Goal: Task Accomplishment & Management: Manage account settings

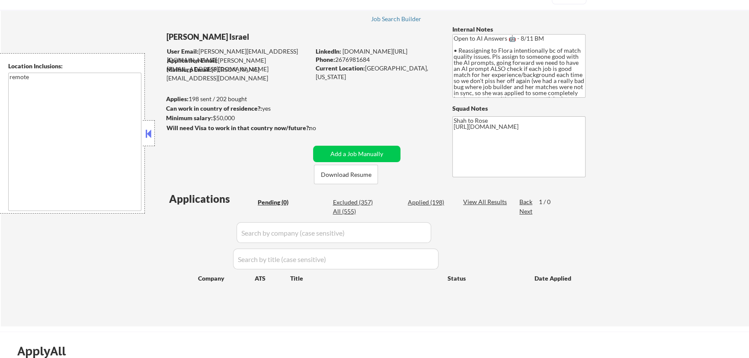
scroll to position [39, 0]
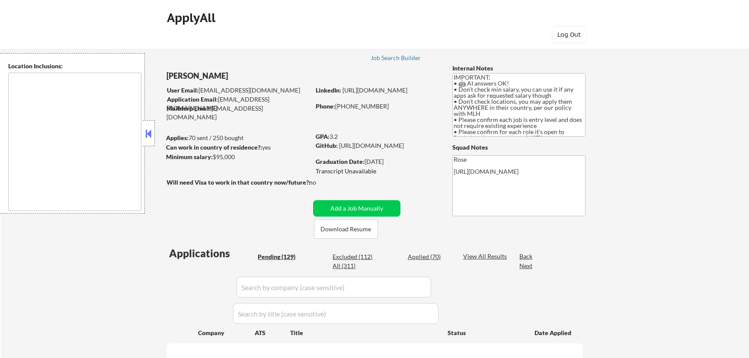
type textarea "country:[GEOGRAPHIC_DATA]"
select select ""pending""
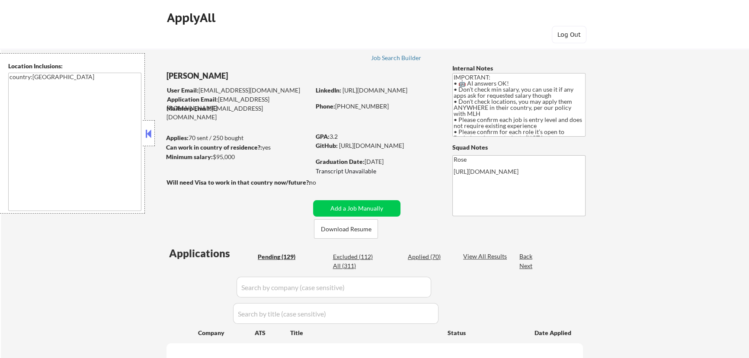
select select ""pending""
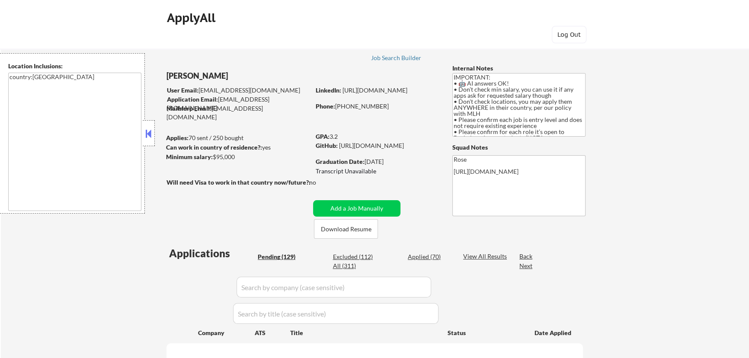
select select ""pending""
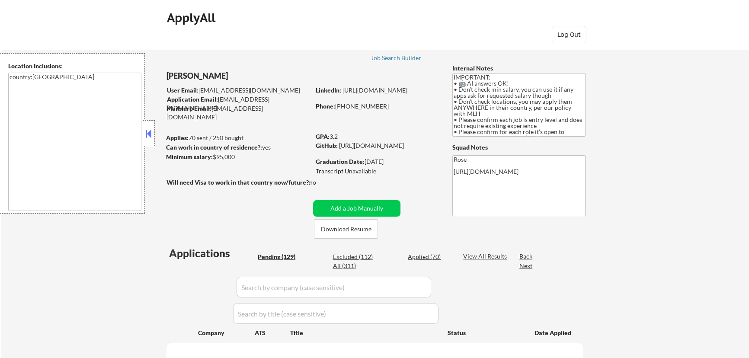
select select ""pending""
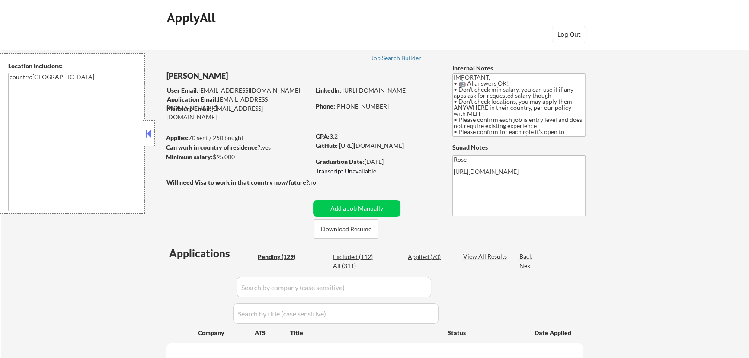
select select ""pending""
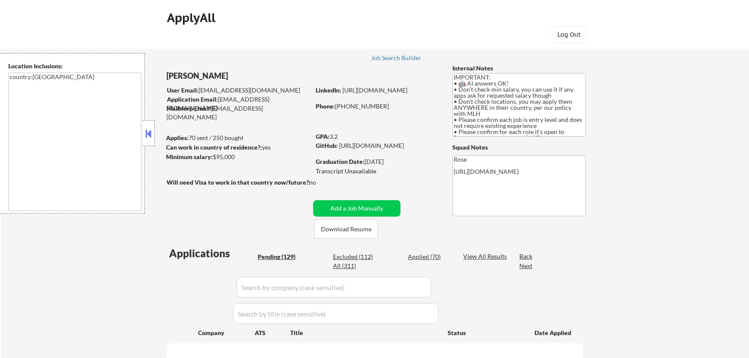
select select ""pending""
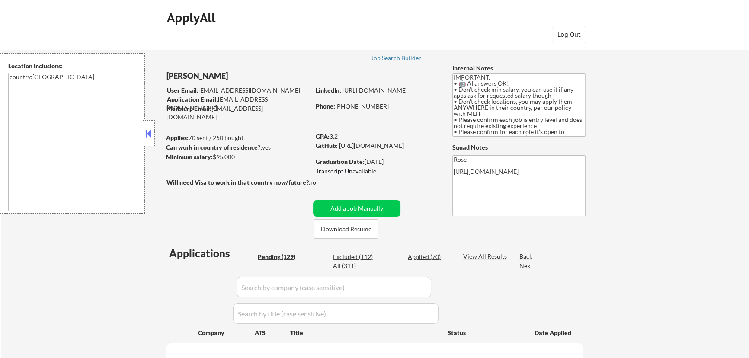
select select ""pending""
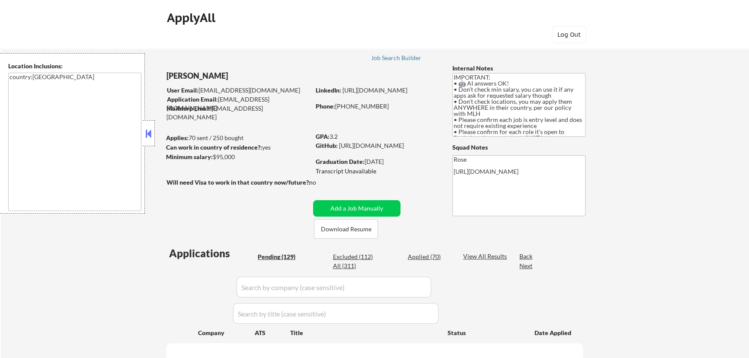
select select ""pending""
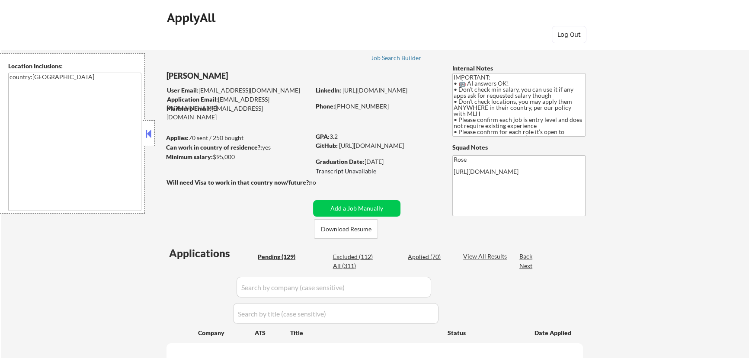
select select ""pending""
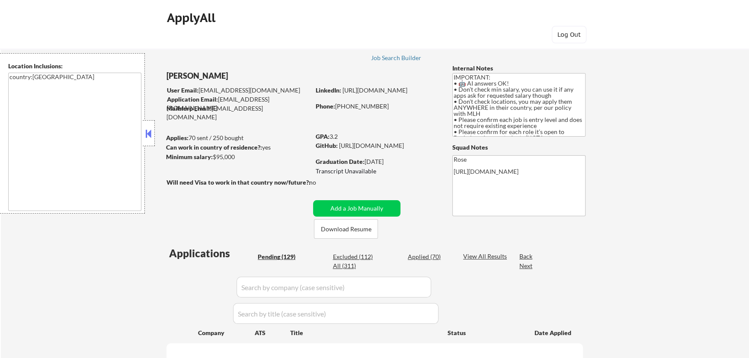
select select ""pending""
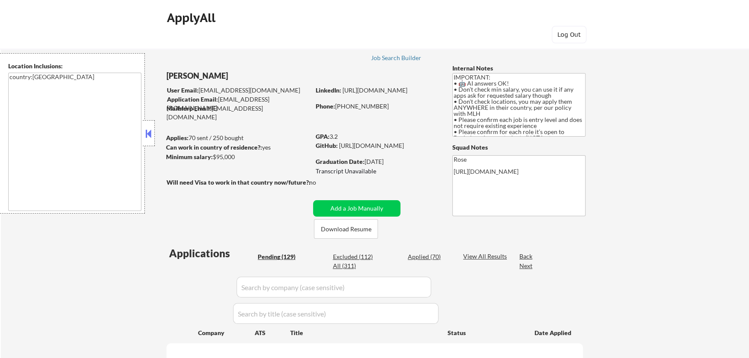
select select ""pending""
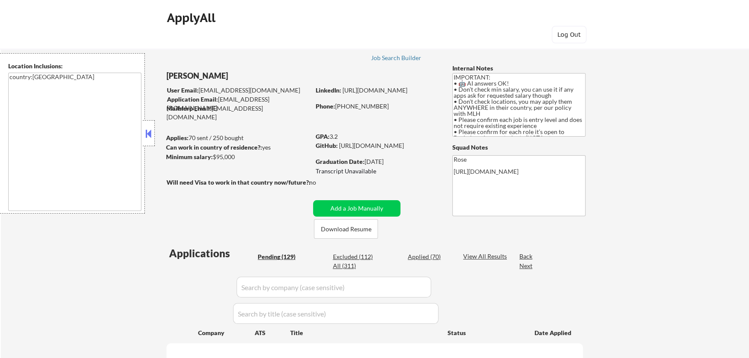
select select ""pending""
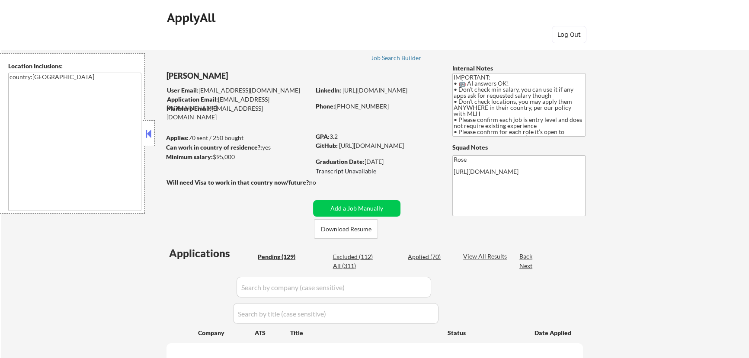
select select ""pending""
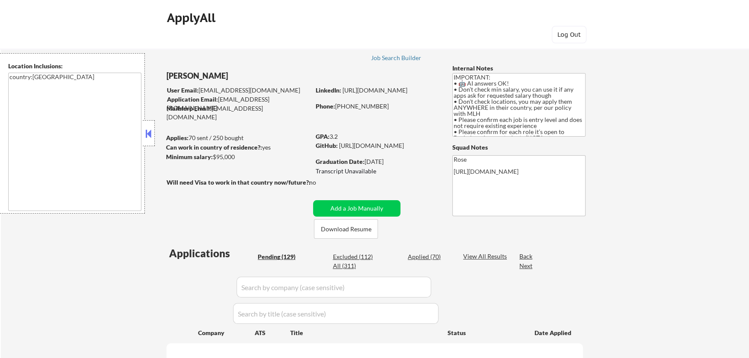
select select ""pending""
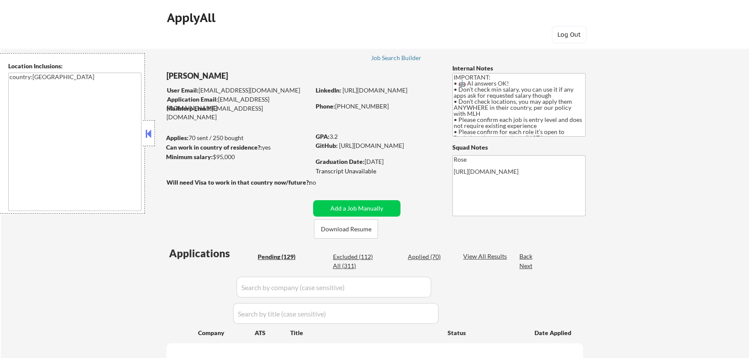
select select ""pending""
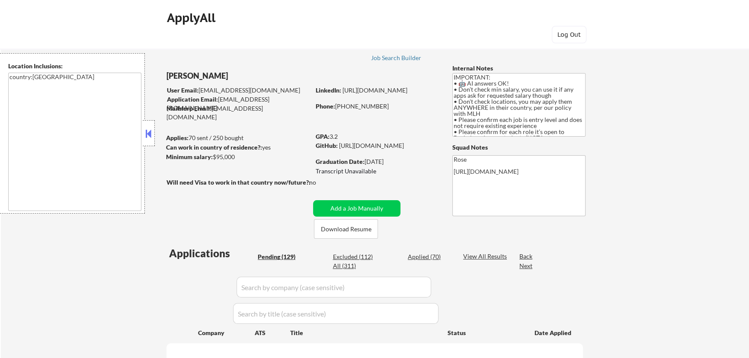
select select ""pending""
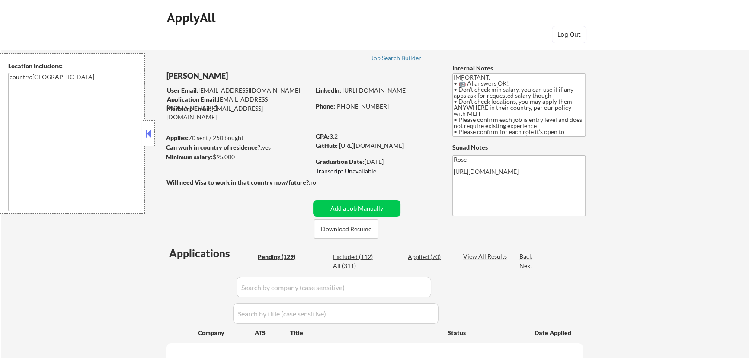
select select ""pending""
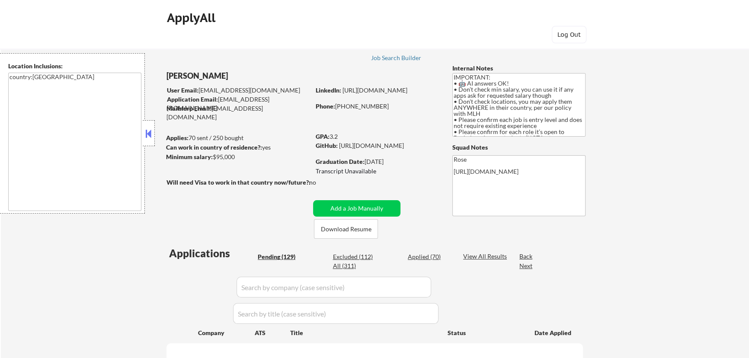
select select ""pending""
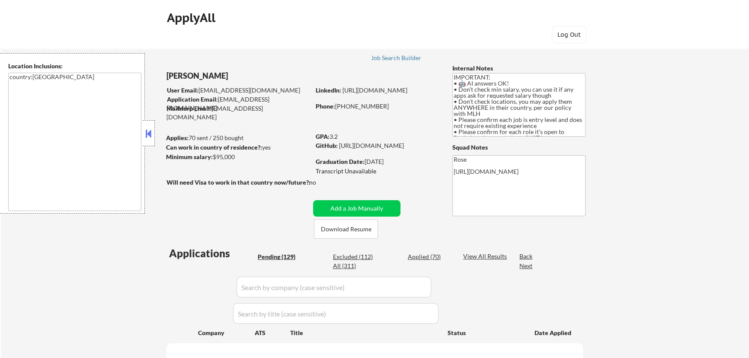
select select ""pending""
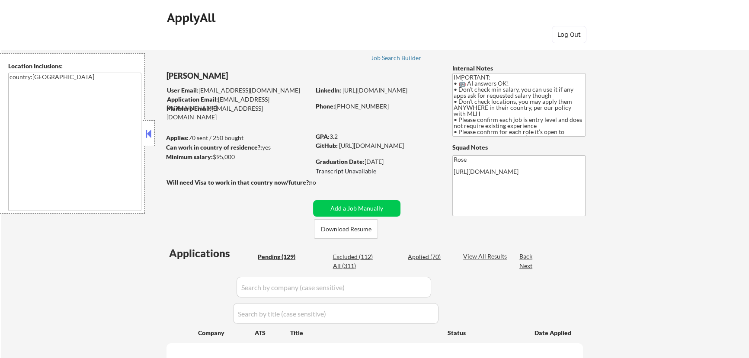
select select ""pending""
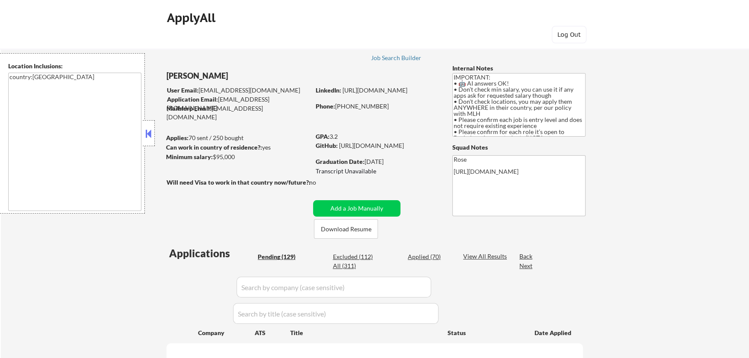
select select ""pending""
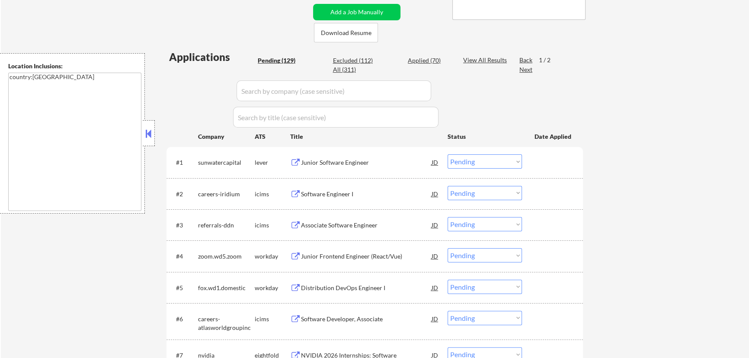
scroll to position [236, 0]
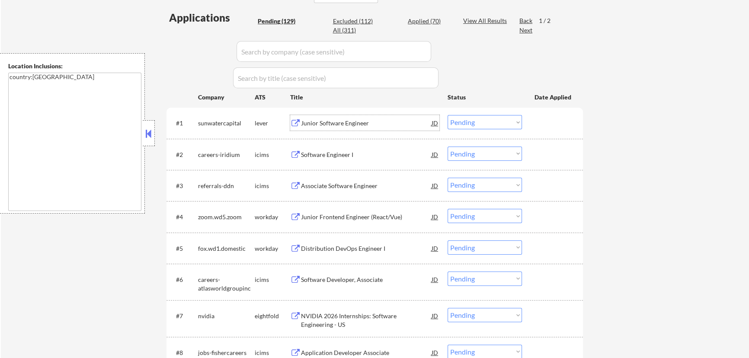
click at [354, 123] on div "Junior Software Engineer" at bounding box center [366, 123] width 131 height 9
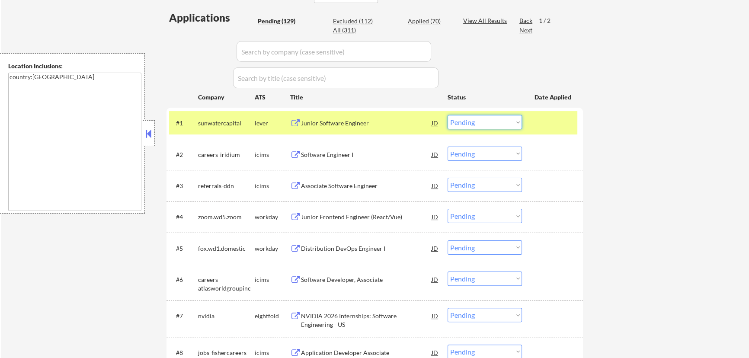
click at [510, 120] on select "Choose an option... Pending Applied Excluded (Questions) Excluded (Expired) Exc…" at bounding box center [485, 122] width 74 height 14
click at [448, 115] on select "Choose an option... Pending Applied Excluded (Questions) Excluded (Expired) Exc…" at bounding box center [485, 122] width 74 height 14
select select ""pending""
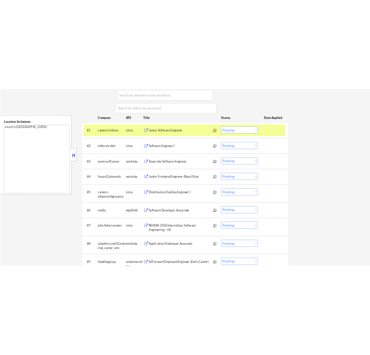
scroll to position [275, 0]
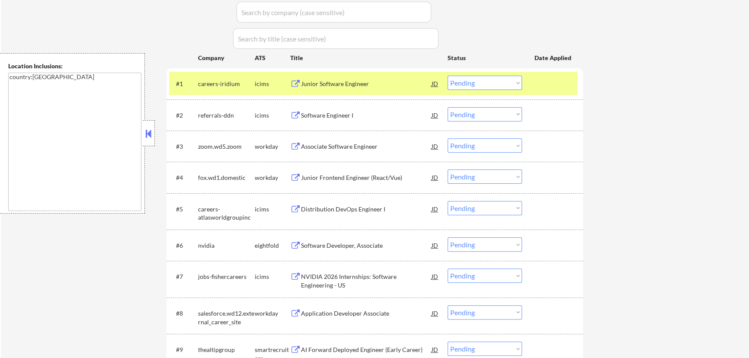
click at [551, 93] on div "#1 careers-iridium icims Junior Software Engineer JD Choose an option... Pendin…" at bounding box center [373, 83] width 408 height 23
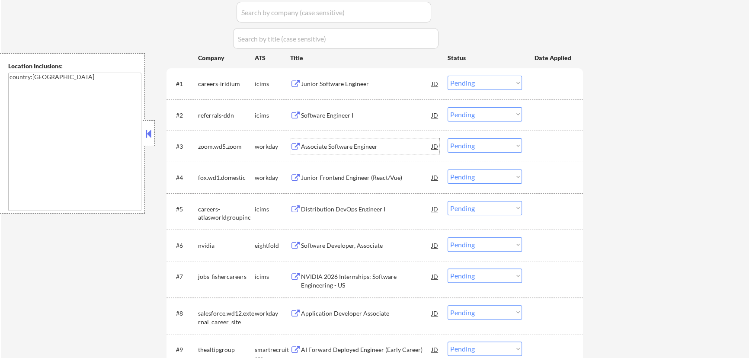
click at [342, 147] on div "Associate Software Engineer" at bounding box center [366, 146] width 131 height 9
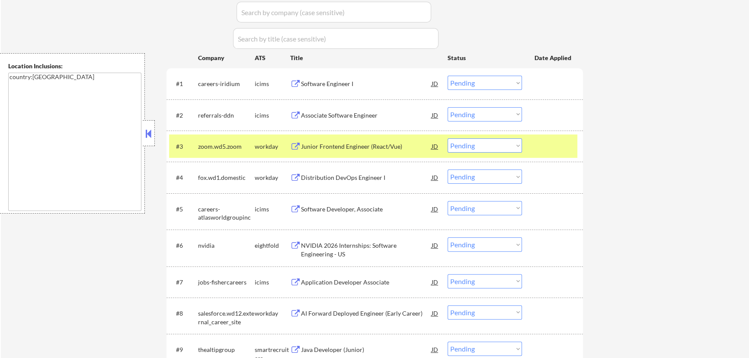
select select ""pending""
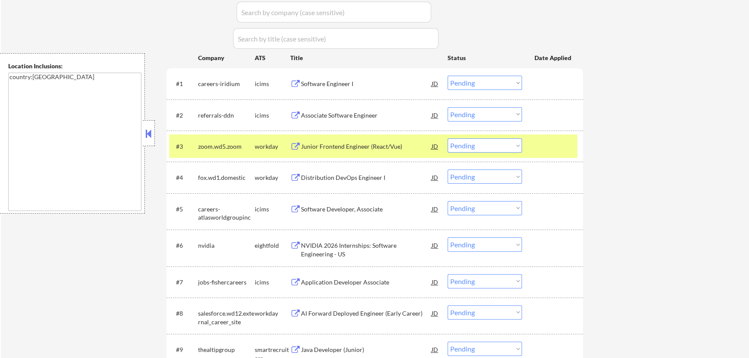
select select ""pending""
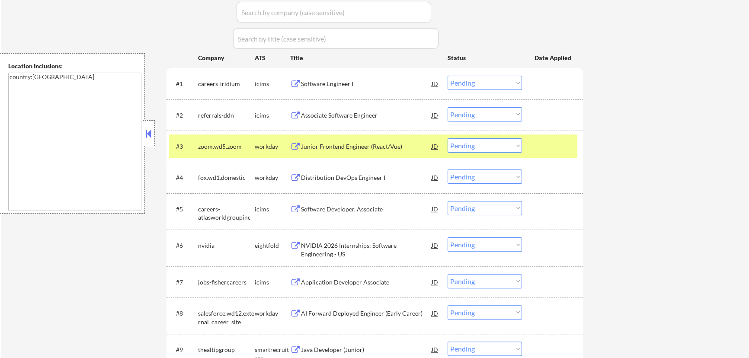
select select ""pending""
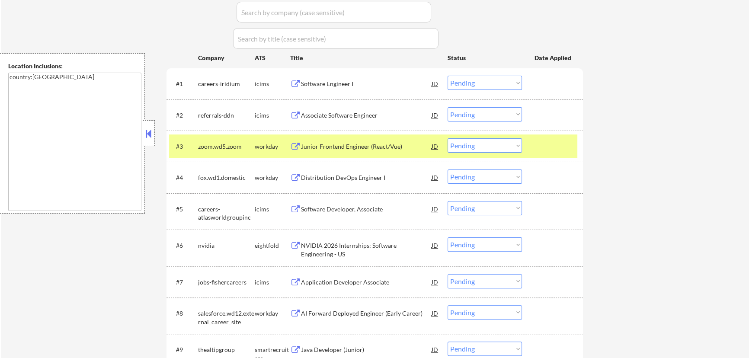
select select ""pending""
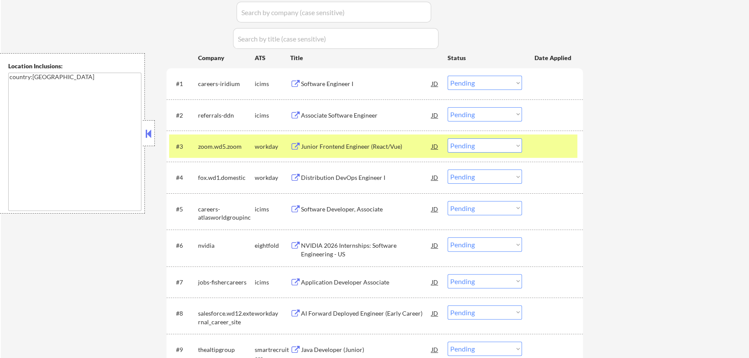
select select ""pending""
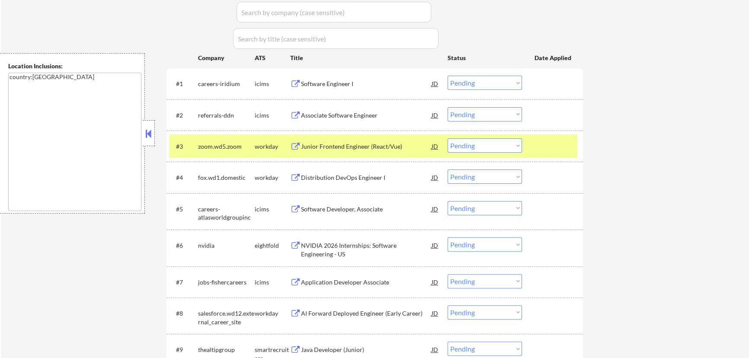
select select ""pending""
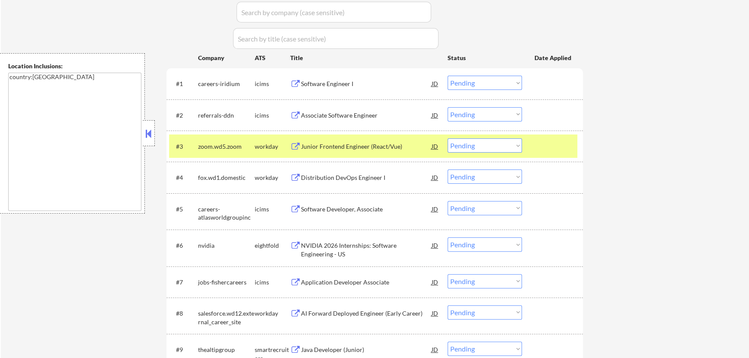
select select ""pending""
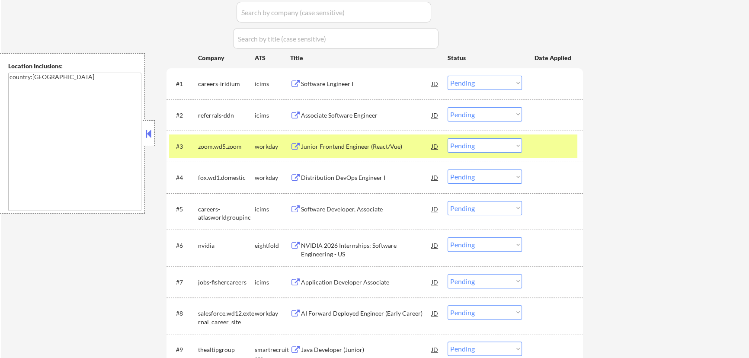
select select ""pending""
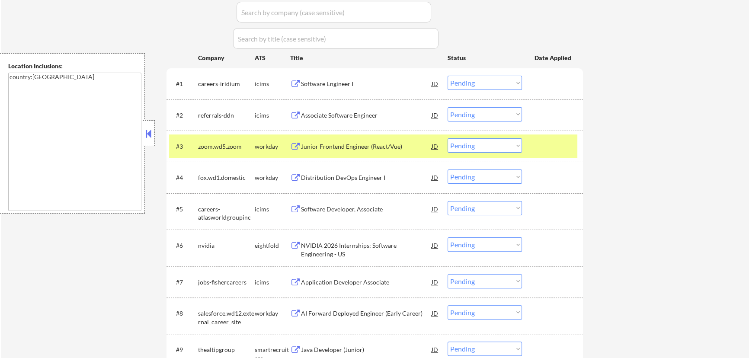
select select ""pending""
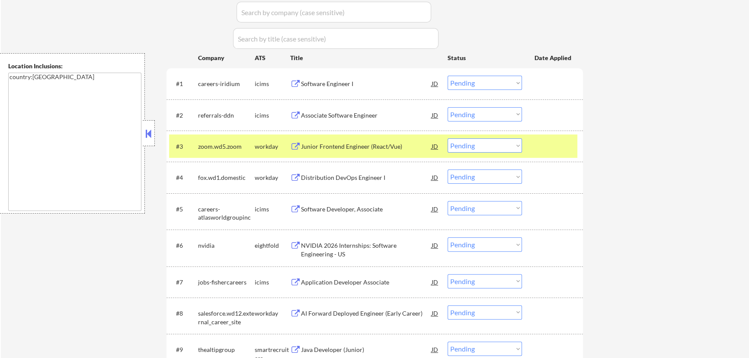
select select ""pending""
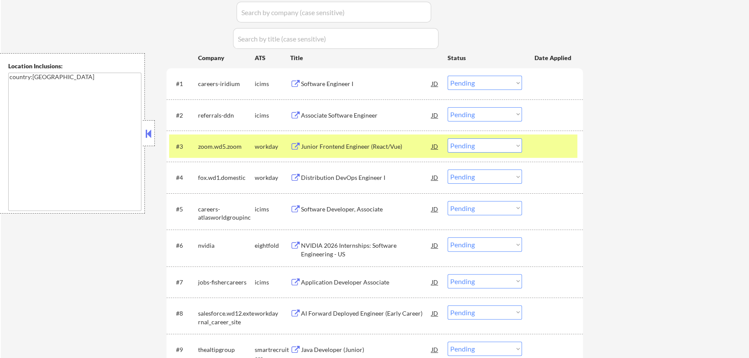
select select ""pending""
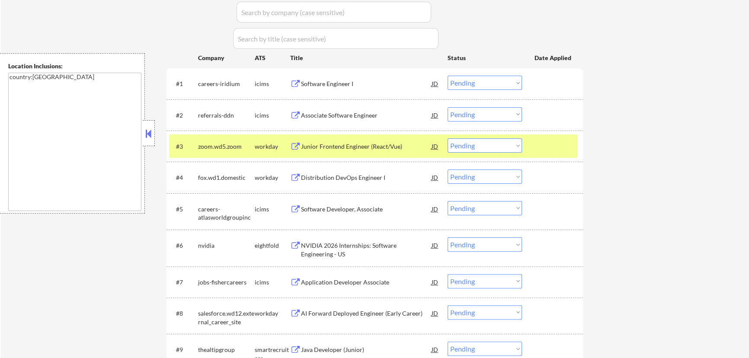
select select ""pending""
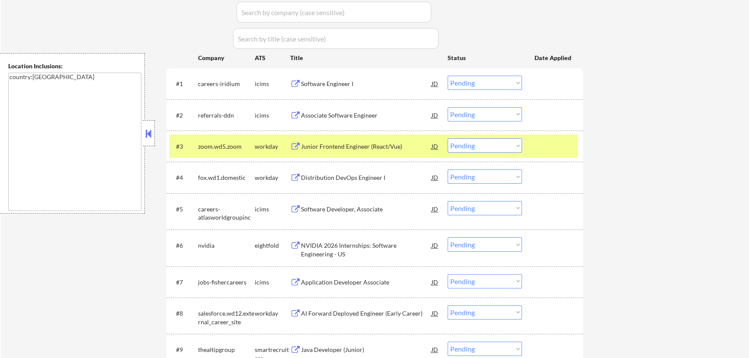
select select ""pending""
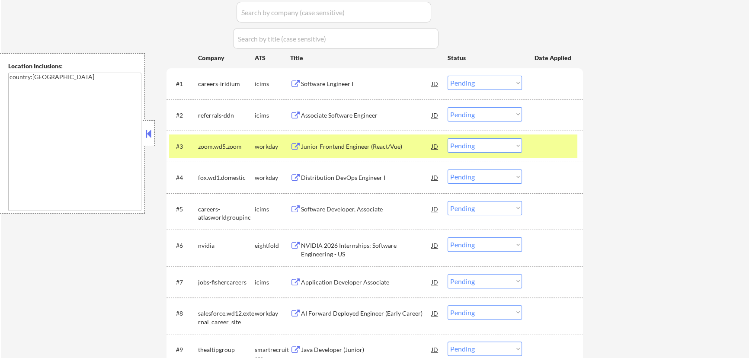
select select ""pending""
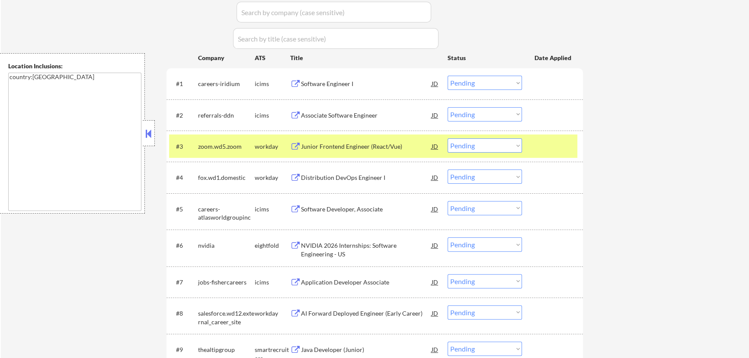
select select ""pending""
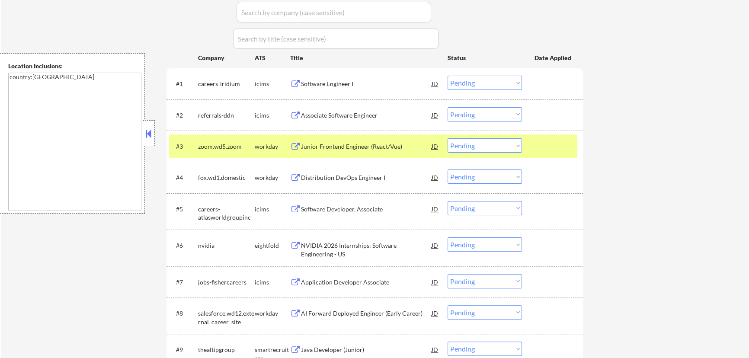
select select ""pending""
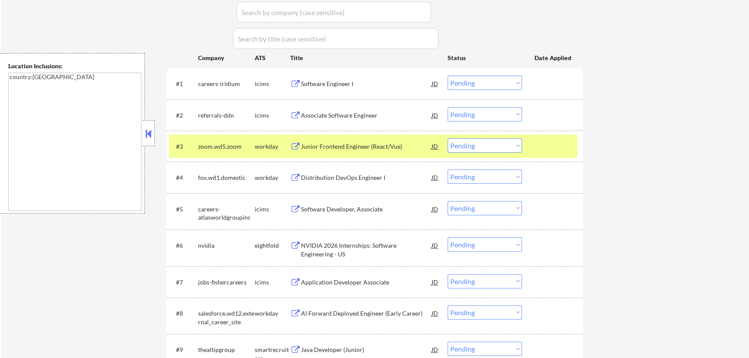
select select ""pending""
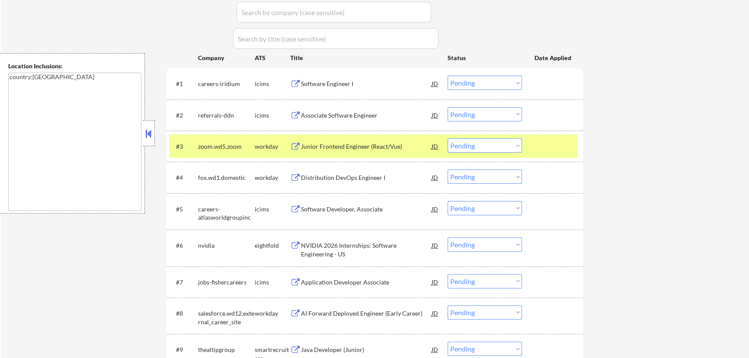
select select ""pending""
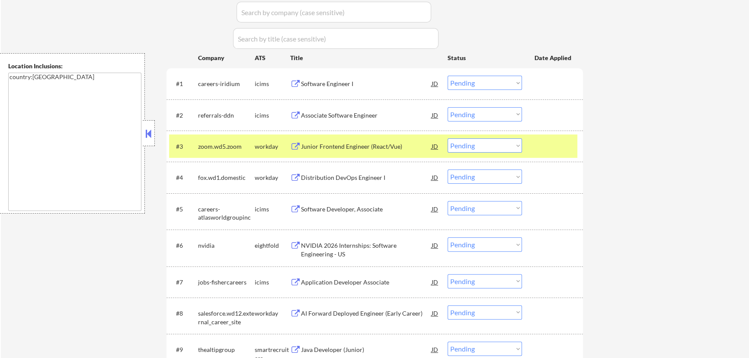
select select ""pending""
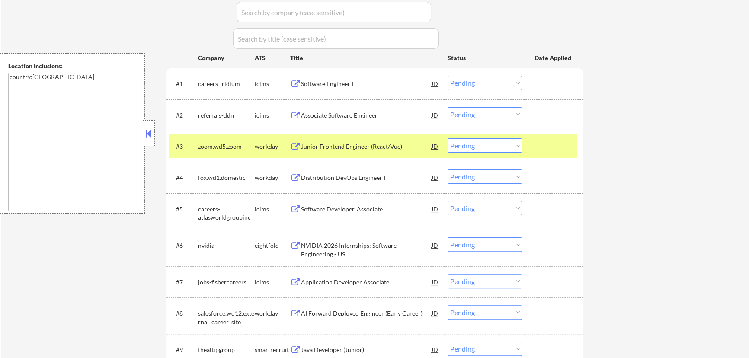
select select ""pending""
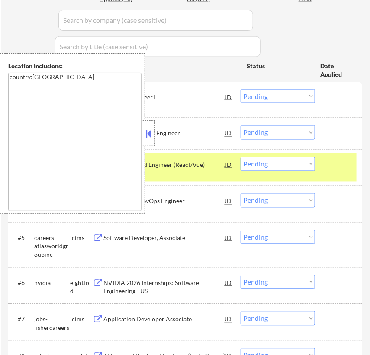
click at [152, 135] on button at bounding box center [149, 133] width 10 height 13
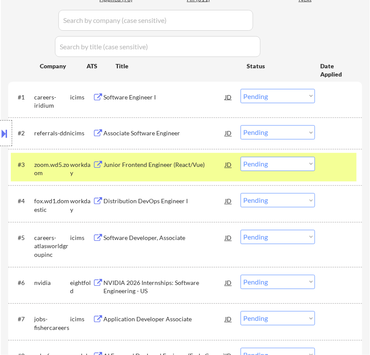
click at [175, 201] on div "Distribution DevOps Engineer I" at bounding box center [164, 201] width 122 height 9
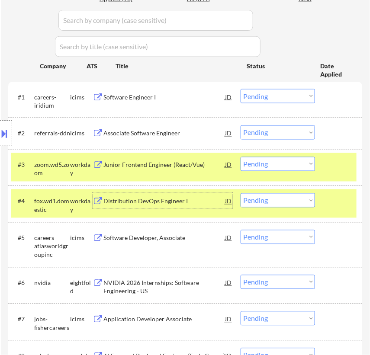
click at [281, 163] on select "Choose an option... Pending Applied Excluded (Questions) Excluded (Expired) Exc…" at bounding box center [277, 164] width 74 height 14
click at [240, 157] on select "Choose an option... Pending Applied Excluded (Questions) Excluded (Expired) Exc…" at bounding box center [277, 164] width 74 height 14
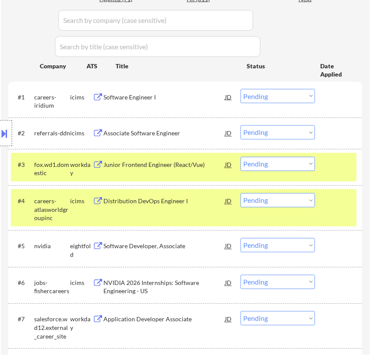
click at [333, 207] on div at bounding box center [339, 201] width 24 height 16
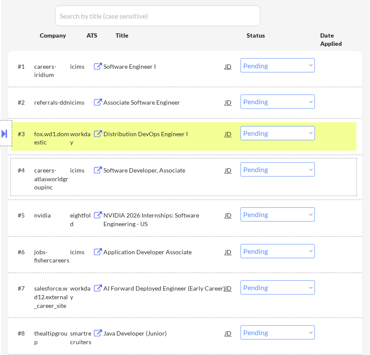
scroll to position [314, 0]
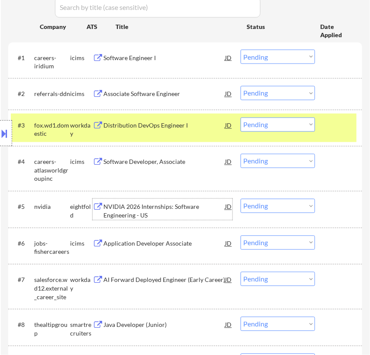
click at [182, 208] on div "NVIDIA 2026 Internships: Software Engineering - US" at bounding box center [164, 211] width 122 height 17
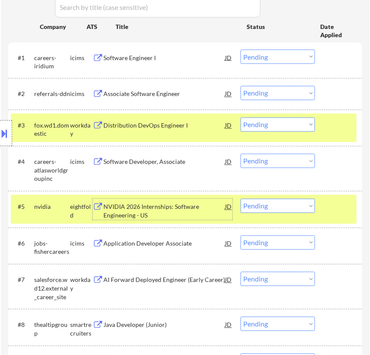
click at [270, 125] on select "Choose an option... Pending Applied Excluded (Questions) Excluded (Expired) Exc…" at bounding box center [277, 125] width 74 height 14
click at [240, 118] on select "Choose an option... Pending Applied Excluded (Questions) Excluded (Expired) Exc…" at bounding box center [277, 125] width 74 height 14
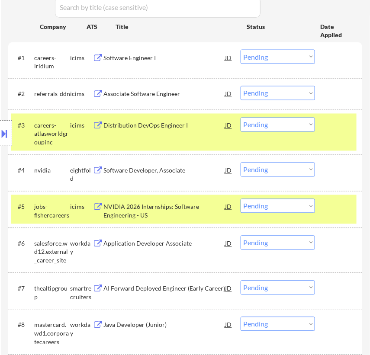
click at [323, 125] on div "#3 careers-atlasworldgroupinc icims Distribution DevOps Engineer I JD Choose an…" at bounding box center [184, 132] width 346 height 37
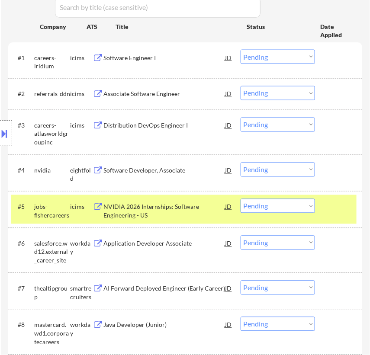
scroll to position [354, 0]
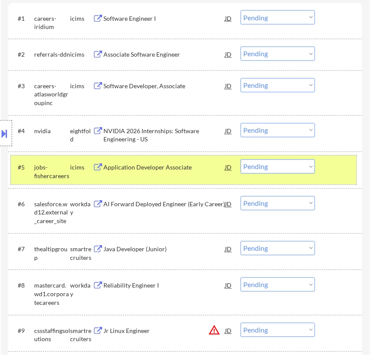
click at [337, 163] on div at bounding box center [339, 168] width 24 height 16
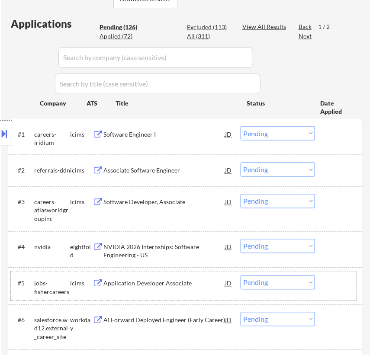
scroll to position [196, 0]
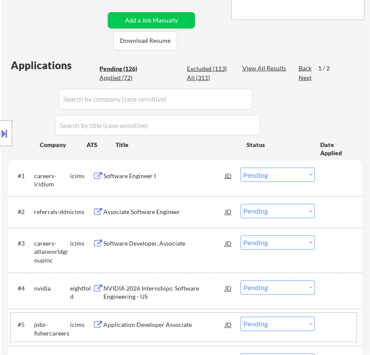
click at [120, 77] on div "Location Inclusions: country:[GEOGRAPHIC_DATA]" at bounding box center [77, 133] width 155 height 160
click at [230, 99] on input "input" at bounding box center [155, 99] width 195 height 21
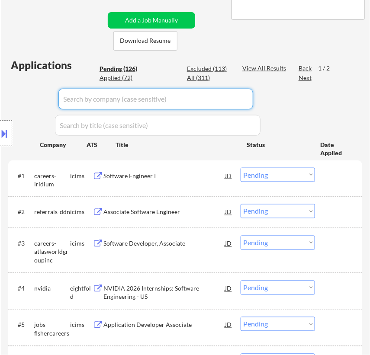
scroll to position [236, 0]
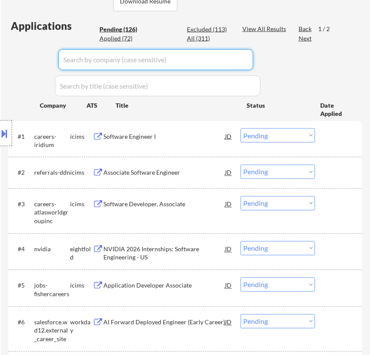
click at [125, 35] on div "Applied (72)" at bounding box center [120, 38] width 43 height 9
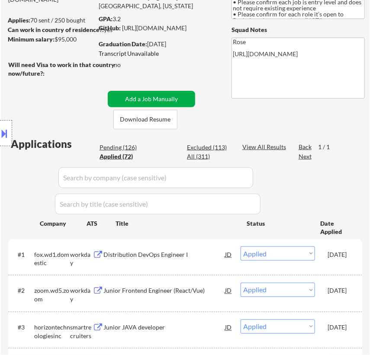
scroll to position [157, 0]
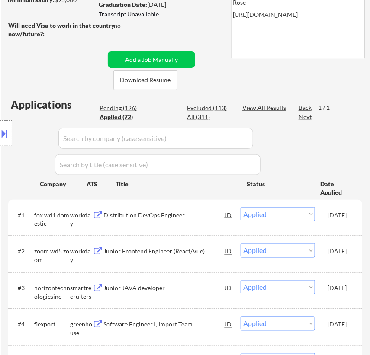
click at [116, 107] on div "Location Inclusions: country:[GEOGRAPHIC_DATA]" at bounding box center [77, 133] width 155 height 160
click at [125, 107] on div "Location Inclusions: country:[GEOGRAPHIC_DATA]" at bounding box center [77, 133] width 155 height 160
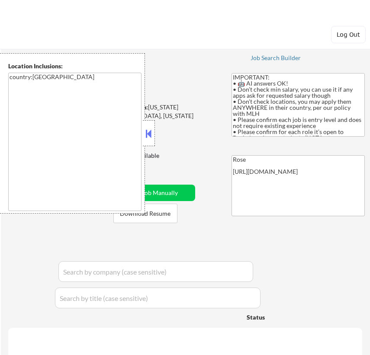
select select ""pending""
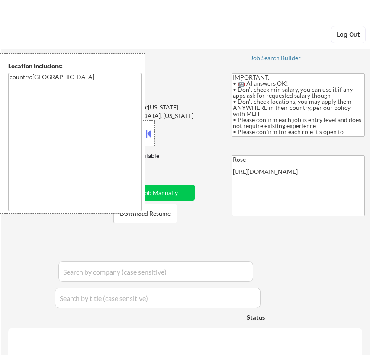
select select ""pending""
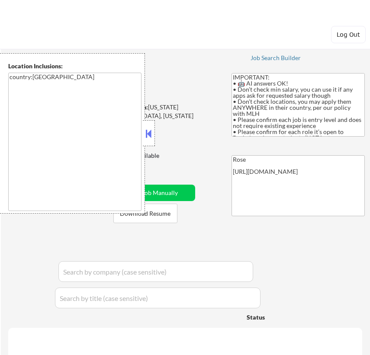
select select ""pending""
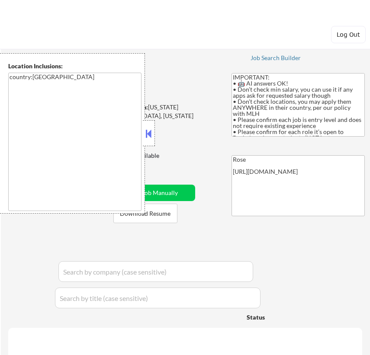
select select ""pending""
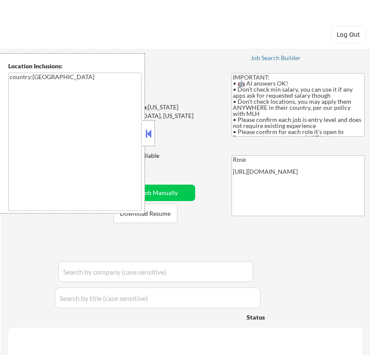
select select ""pending""
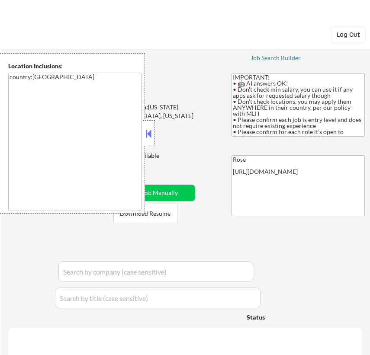
select select ""pending""
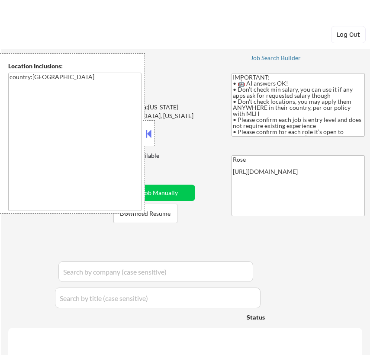
select select ""pending""
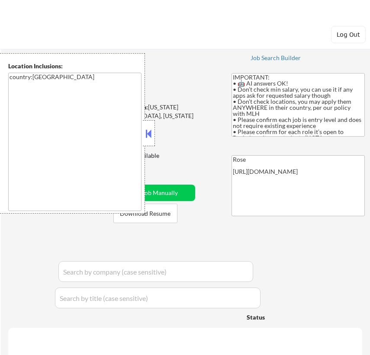
select select ""pending""
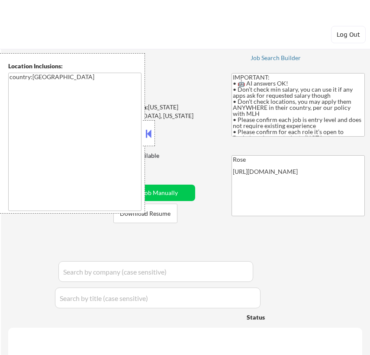
select select ""pending""
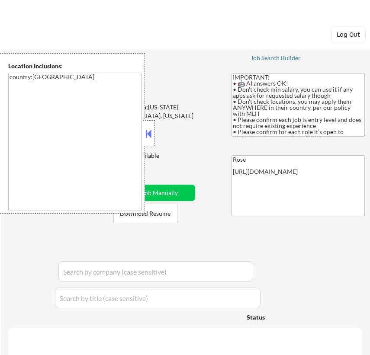
select select ""pending""
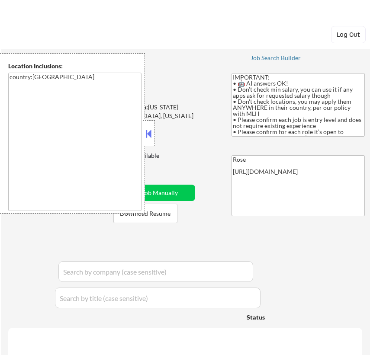
select select ""pending""
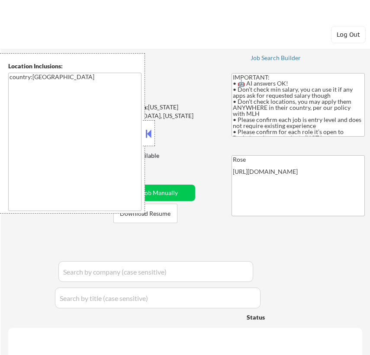
select select ""pending""
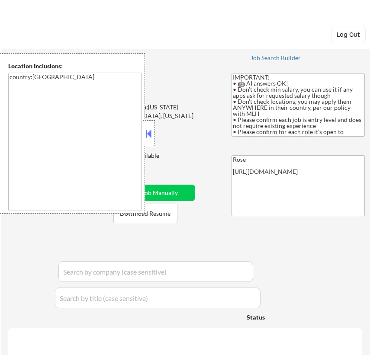
select select ""pending""
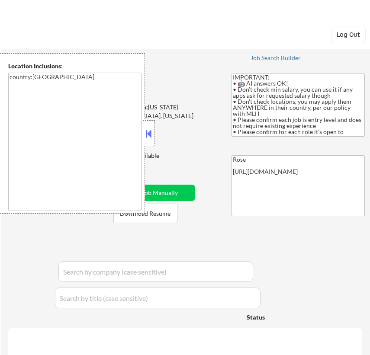
select select ""pending""
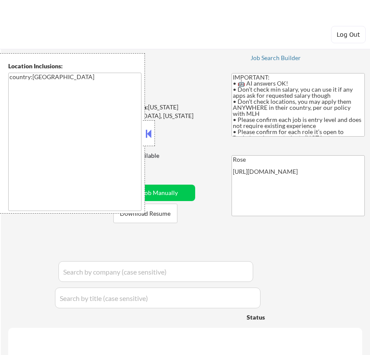
select select ""pending""
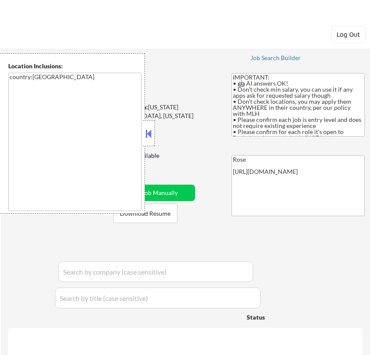
select select ""pending""
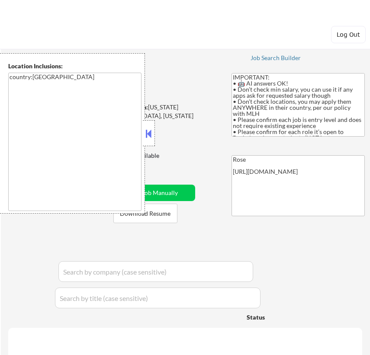
select select ""pending""
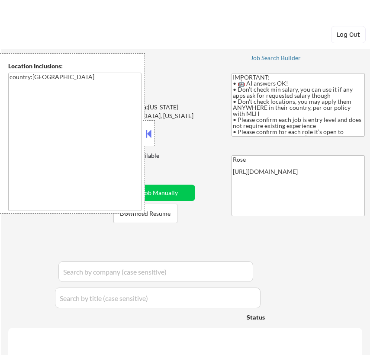
select select ""pending""
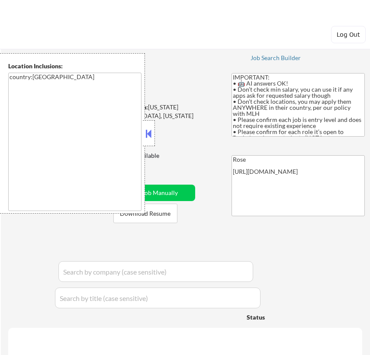
select select ""pending""
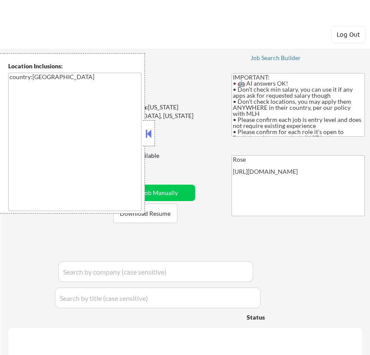
select select ""pending""
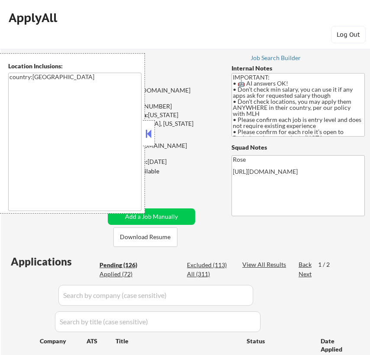
scroll to position [157, 0]
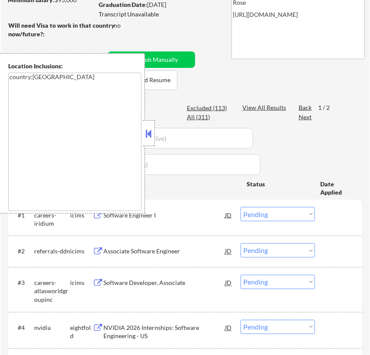
click at [146, 131] on button at bounding box center [149, 133] width 10 height 13
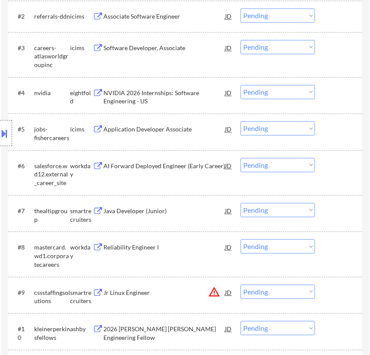
scroll to position [393, 0]
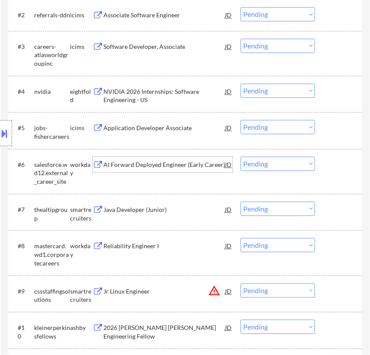
click at [169, 170] on div "AI Forward Deployed Engineer (Early Career)" at bounding box center [164, 165] width 122 height 16
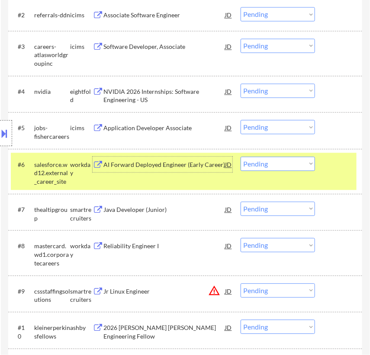
click at [285, 88] on select "Choose an option... Pending Applied Excluded (Questions) Excluded (Expired) Exc…" at bounding box center [277, 91] width 74 height 14
click at [240, 84] on select "Choose an option... Pending Applied Excluded (Questions) Excluded (Expired) Exc…" at bounding box center [277, 91] width 74 height 14
select select ""pending""
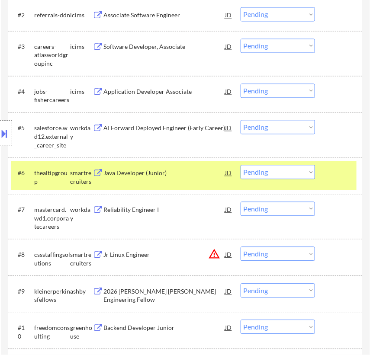
click at [334, 176] on div at bounding box center [339, 173] width 24 height 16
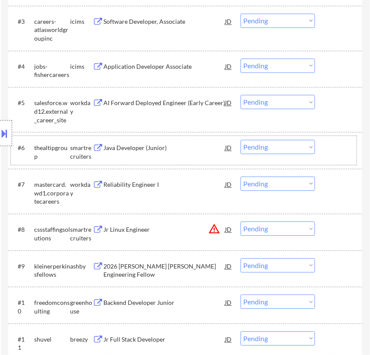
scroll to position [432, 0]
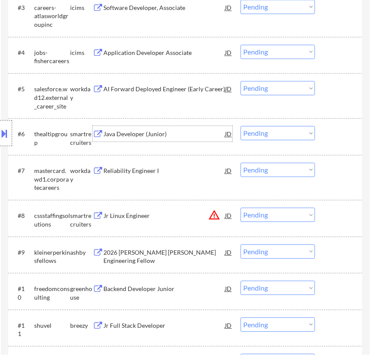
click at [187, 133] on div "Java Developer (Junior)" at bounding box center [164, 134] width 122 height 9
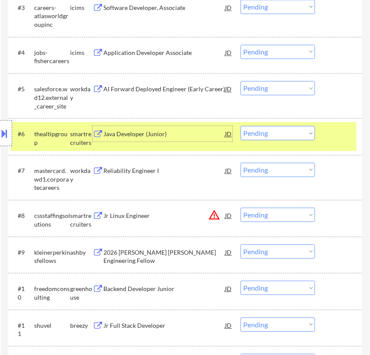
drag, startPoint x: 270, startPoint y: 132, endPoint x: 266, endPoint y: 140, distance: 8.1
click at [270, 132] on select "Choose an option... Pending Applied Excluded (Questions) Excluded (Expired) Exc…" at bounding box center [277, 133] width 74 height 14
click at [272, 88] on select "Choose an option... Pending Applied Excluded (Questions) Excluded (Expired) Exc…" at bounding box center [277, 88] width 74 height 14
click at [240, 81] on select "Choose an option... Pending Applied Excluded (Questions) Excluded (Expired) Exc…" at bounding box center [277, 88] width 74 height 14
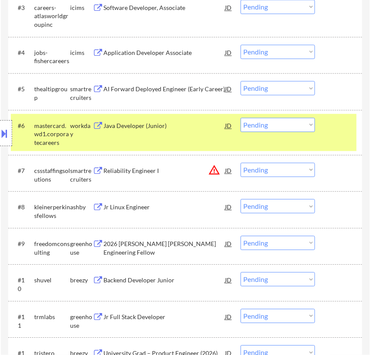
click at [331, 126] on div at bounding box center [339, 126] width 24 height 16
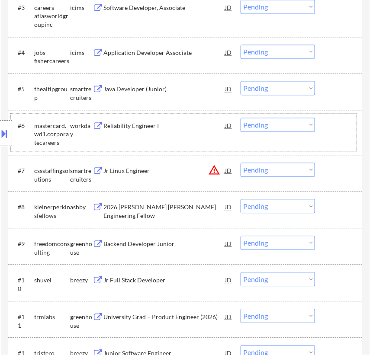
click at [162, 125] on div "Reliability Engineer I" at bounding box center [164, 126] width 122 height 9
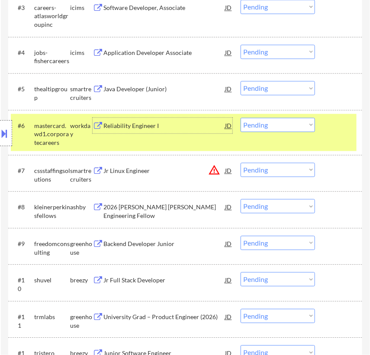
click at [271, 85] on select "Choose an option... Pending Applied Excluded (Questions) Excluded (Expired) Exc…" at bounding box center [277, 88] width 74 height 14
click at [240, 81] on select "Choose an option... Pending Applied Excluded (Questions) Excluded (Expired) Exc…" at bounding box center [277, 88] width 74 height 14
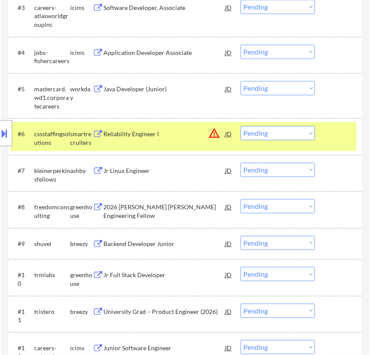
click at [344, 142] on div "#6 cssstaffingsolutions smartrecruiters Reliability Engineer I JD warning_amber…" at bounding box center [184, 136] width 346 height 29
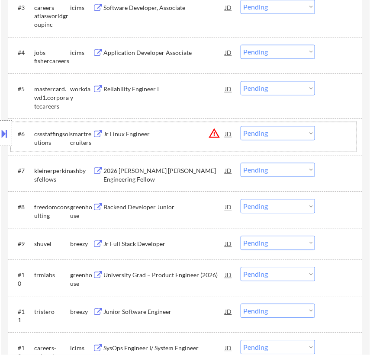
click at [189, 134] on div "Jr Linux Engineer" at bounding box center [164, 134] width 122 height 9
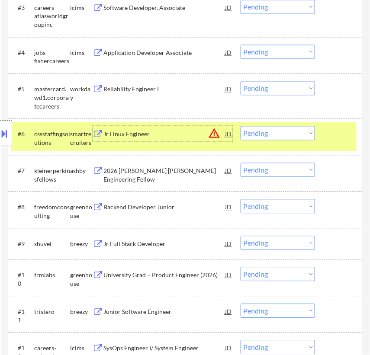
click at [278, 90] on select "Choose an option... Pending Applied Excluded (Questions) Excluded (Expired) Exc…" at bounding box center [277, 88] width 74 height 14
click at [240, 81] on select "Choose an option... Pending Applied Excluded (Questions) Excluded (Expired) Exc…" at bounding box center [277, 88] width 74 height 14
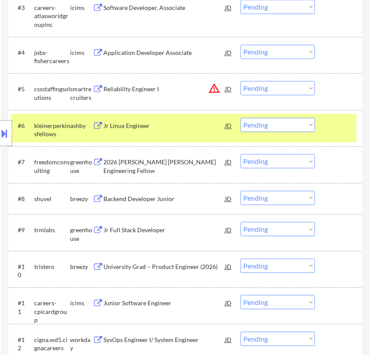
click at [333, 128] on div at bounding box center [339, 126] width 24 height 16
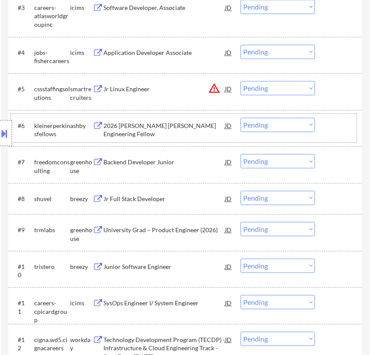
click at [171, 128] on div "2026 [PERSON_NAME] [PERSON_NAME] Engineering Fellow" at bounding box center [164, 130] width 122 height 17
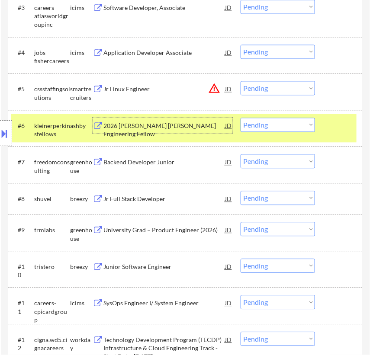
click at [263, 86] on select "Choose an option... Pending Applied Excluded (Questions) Excluded (Expired) Exc…" at bounding box center [277, 88] width 74 height 14
click at [240, 81] on select "Choose an option... Pending Applied Excluded (Questions) Excluded (Expired) Exc…" at bounding box center [277, 88] width 74 height 14
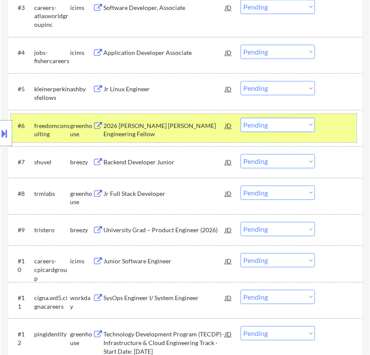
click at [324, 125] on div "#6 freedomconsulting greenhouse 2026 Kleiner Perkins Engineering Fellow JD warn…" at bounding box center [184, 128] width 346 height 29
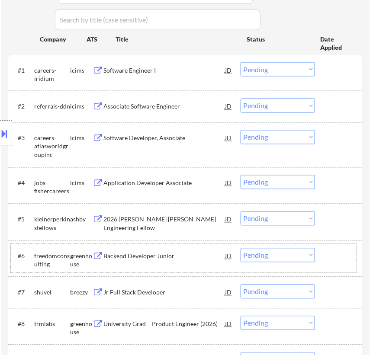
scroll to position [314, 0]
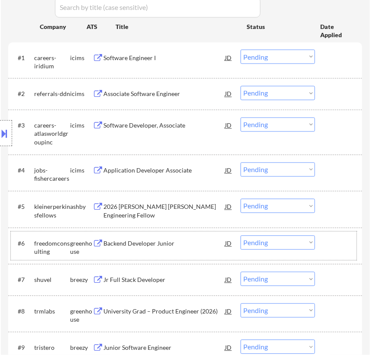
click at [281, 205] on select "Choose an option... Pending Applied Excluded (Questions) Excluded (Expired) Exc…" at bounding box center [277, 206] width 74 height 14
click at [240, 199] on select "Choose an option... Pending Applied Excluded (Questions) Excluded (Expired) Exc…" at bounding box center [277, 206] width 74 height 14
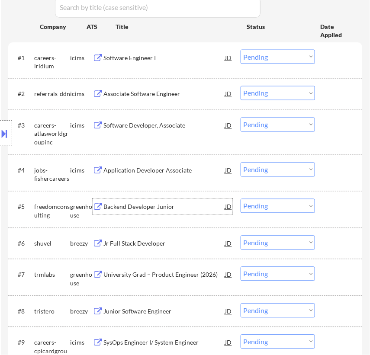
click at [156, 205] on div "Backend Developer Junior" at bounding box center [164, 207] width 122 height 9
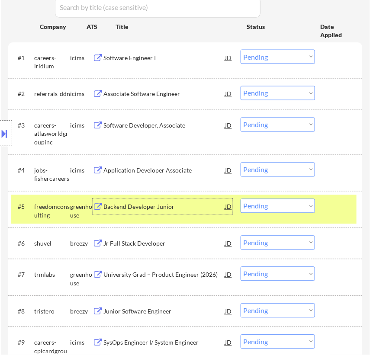
click at [277, 205] on select "Choose an option... Pending Applied Excluded (Questions) Excluded (Expired) Exc…" at bounding box center [277, 206] width 74 height 14
click at [240, 199] on select "Choose an option... Pending Applied Excluded (Questions) Excluded (Expired) Exc…" at bounding box center [277, 206] width 74 height 14
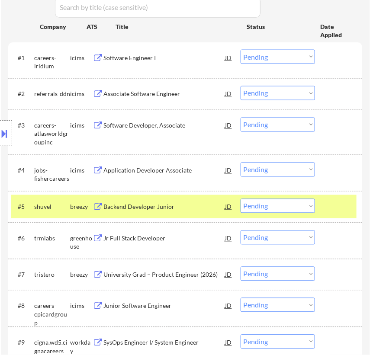
click at [165, 208] on div "Backend Developer Junior" at bounding box center [164, 207] width 122 height 9
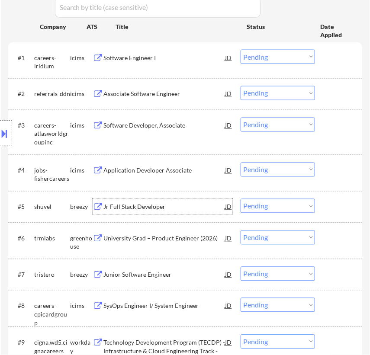
click at [288, 203] on select "Choose an option... Pending Applied Excluded (Questions) Excluded (Expired) Exc…" at bounding box center [277, 206] width 74 height 14
click at [240, 199] on select "Choose an option... Pending Applied Excluded (Questions) Excluded (Expired) Exc…" at bounding box center [277, 206] width 74 height 14
click at [172, 240] on div "University Grad – Product Engineer (2026)" at bounding box center [164, 238] width 122 height 9
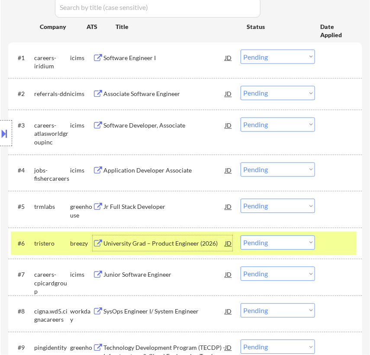
scroll to position [354, 0]
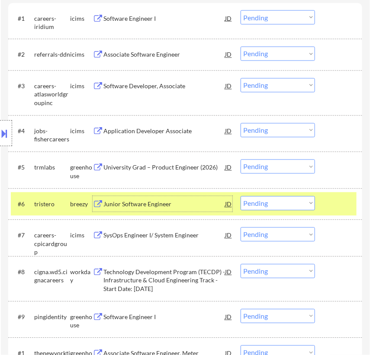
click at [333, 211] on div at bounding box center [339, 204] width 24 height 16
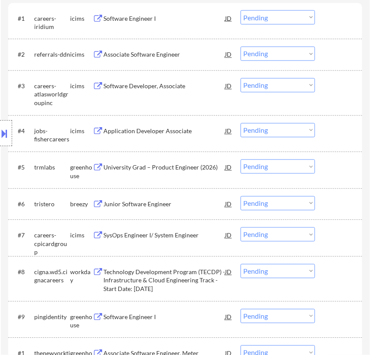
click at [333, 167] on div at bounding box center [339, 168] width 24 height 16
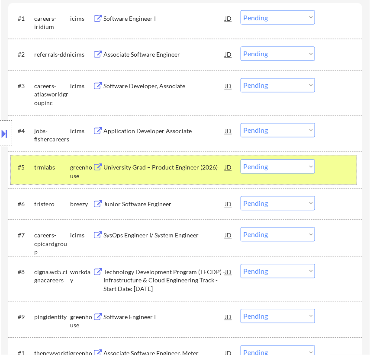
click at [284, 167] on select "Choose an option... Pending Applied Excluded (Questions) Excluded (Expired) Exc…" at bounding box center [277, 167] width 74 height 14
click at [240, 160] on select "Choose an option... Pending Applied Excluded (Questions) Excluded (Expired) Exc…" at bounding box center [277, 167] width 74 height 14
click at [147, 203] on div "Location Inclusions: country:[GEOGRAPHIC_DATA]" at bounding box center [77, 133] width 155 height 160
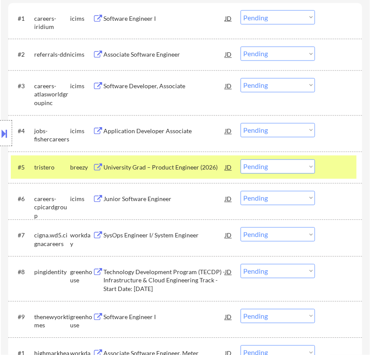
click at [160, 166] on div "University Grad – Product Engineer (2026)" at bounding box center [164, 167] width 122 height 9
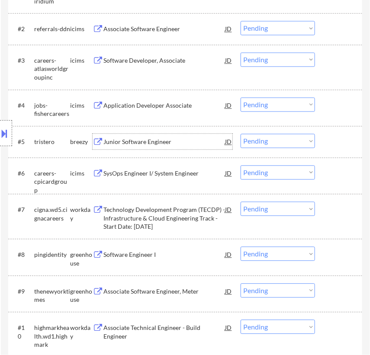
scroll to position [393, 0]
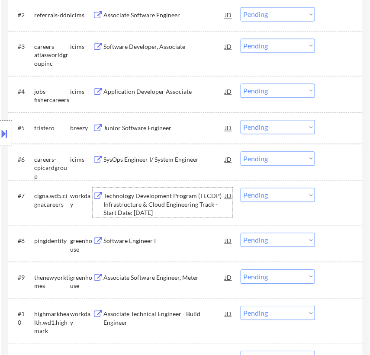
click at [158, 199] on div "Technology Development Program (TECDP) - Infrastructure & Cloud Engineering Tra…" at bounding box center [164, 205] width 122 height 26
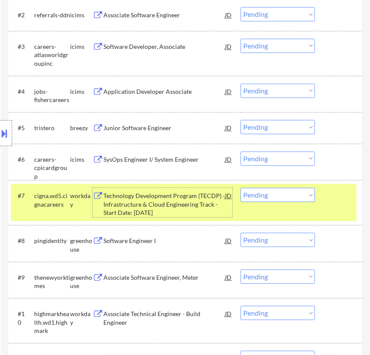
click at [272, 129] on select "Choose an option... Pending Applied Excluded (Questions) Excluded (Expired) Exc…" at bounding box center [277, 127] width 74 height 14
click at [240, 120] on select "Choose an option... Pending Applied Excluded (Questions) Excluded (Expired) Exc…" at bounding box center [277, 127] width 74 height 14
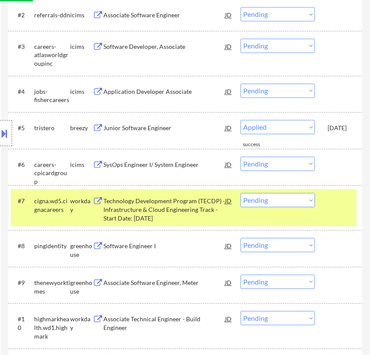
select select ""pending""
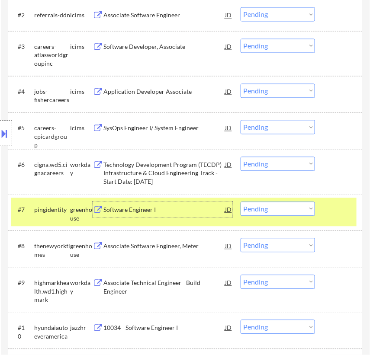
click at [155, 217] on div "Software Engineer I" at bounding box center [164, 210] width 122 height 16
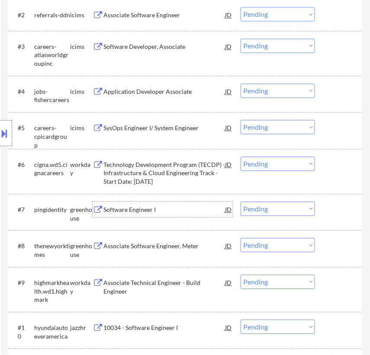
click at [283, 204] on select "Choose an option... Pending Applied Excluded (Questions) Excluded (Expired) Exc…" at bounding box center [277, 209] width 74 height 14
click at [240, 202] on select "Choose an option... Pending Applied Excluded (Questions) Excluded (Expired) Exc…" at bounding box center [277, 209] width 74 height 14
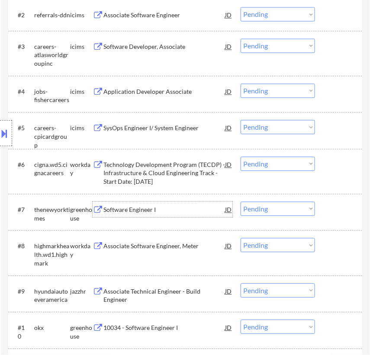
click at [163, 211] on div "Software Engineer I" at bounding box center [164, 210] width 122 height 9
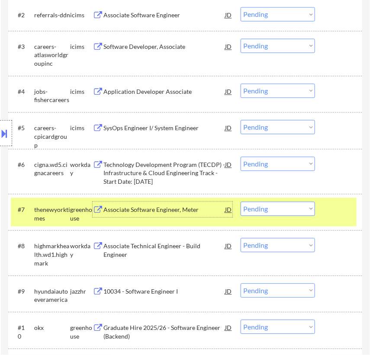
click at [267, 211] on select "Choose an option... Pending Applied Excluded (Questions) Excluded (Expired) Exc…" at bounding box center [277, 209] width 74 height 14
click at [240, 202] on select "Choose an option... Pending Applied Excluded (Questions) Excluded (Expired) Exc…" at bounding box center [277, 209] width 74 height 14
select select ""pending""
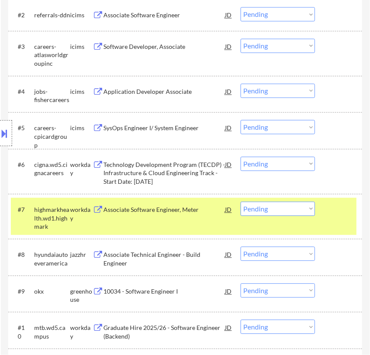
click at [344, 208] on div at bounding box center [339, 210] width 24 height 16
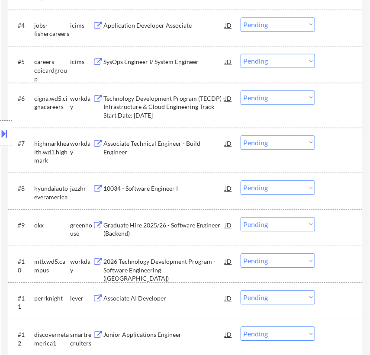
scroll to position [471, 0]
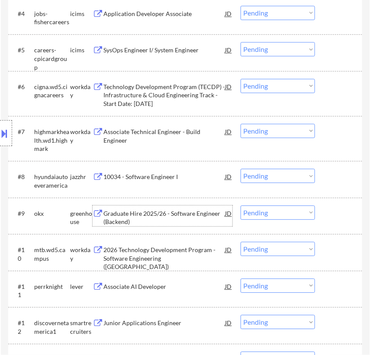
click at [159, 217] on div "Graduate Hire 2025/26 - Software Engineer (Backend)" at bounding box center [164, 217] width 122 height 17
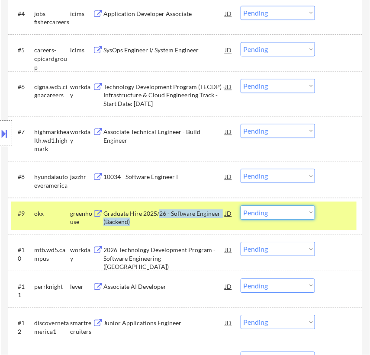
click at [308, 214] on select "Choose an option... Pending Applied Excluded (Questions) Excluded (Expired) Exc…" at bounding box center [277, 212] width 74 height 14
click at [240, 205] on select "Choose an option... Pending Applied Excluded (Questions) Excluded (Expired) Exc…" at bounding box center [277, 212] width 74 height 14
select select ""pending""
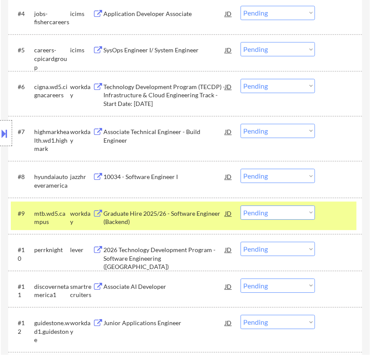
click at [340, 208] on div at bounding box center [339, 213] width 24 height 16
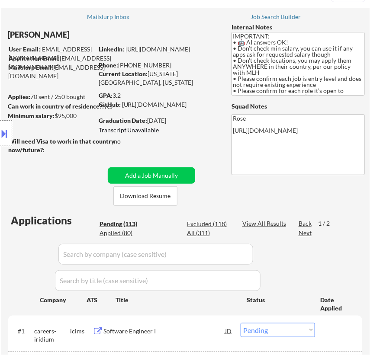
scroll to position [39, 0]
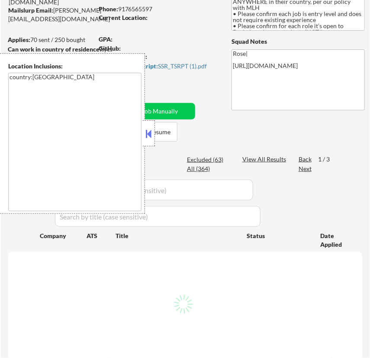
scroll to position [118, 0]
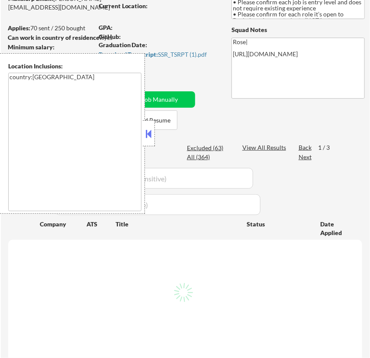
click at [150, 130] on button at bounding box center [149, 133] width 10 height 13
click at [152, 126] on div at bounding box center [149, 133] width 12 height 26
select select ""pending""
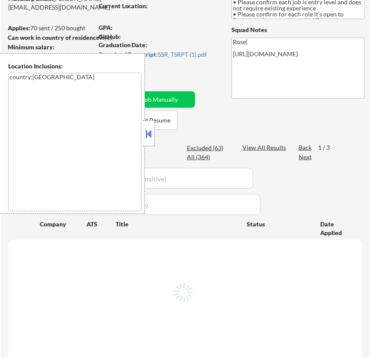
select select ""pending""
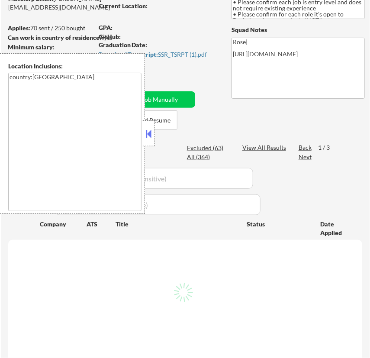
select select ""pending""
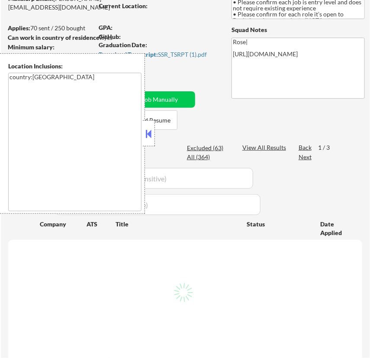
select select ""pending""
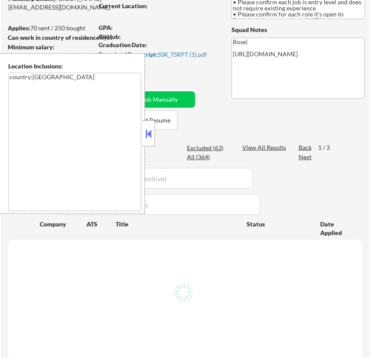
select select ""pending""
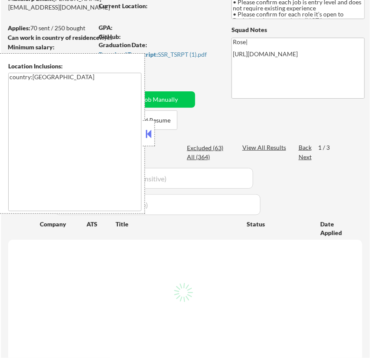
select select ""pending""
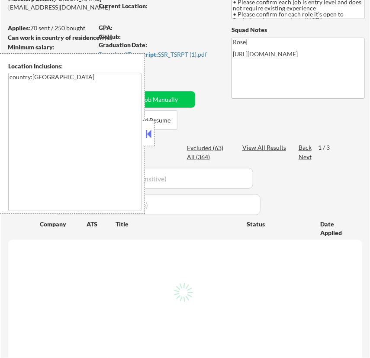
select select ""pending""
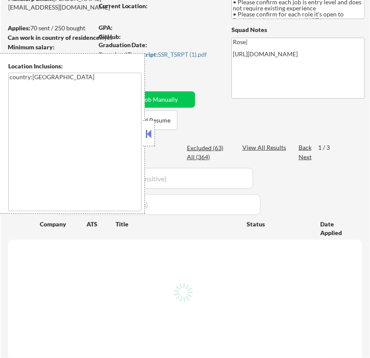
select select ""pending""
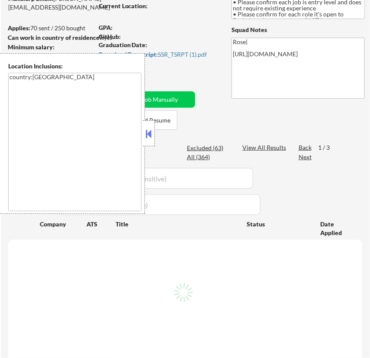
select select ""pending""
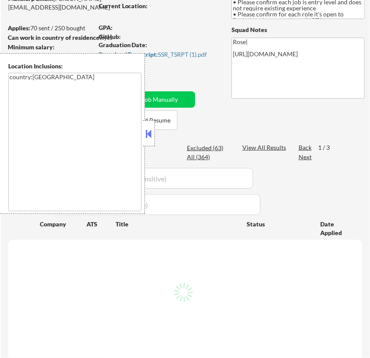
select select ""pending""
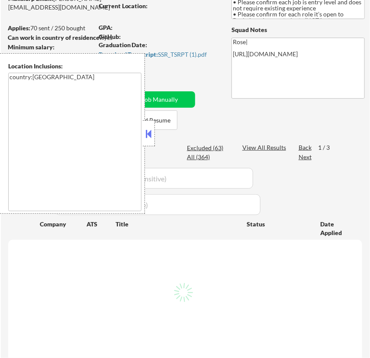
select select ""pending""
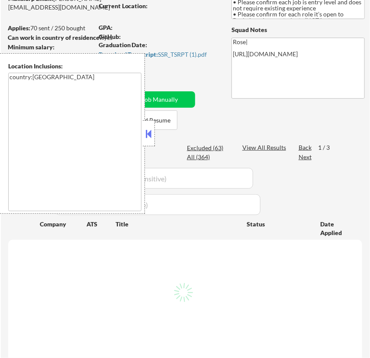
select select ""pending""
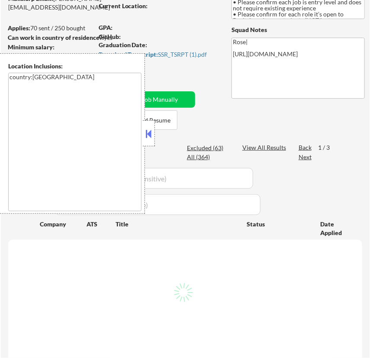
select select ""pending""
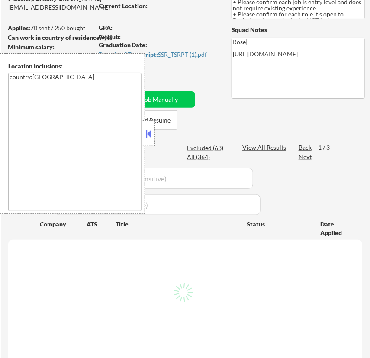
select select ""pending""
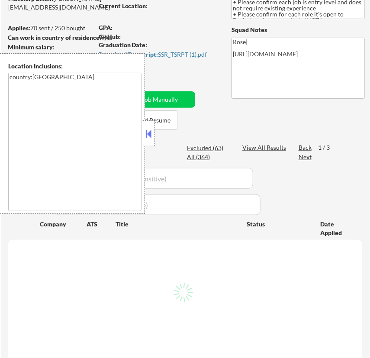
select select ""pending""
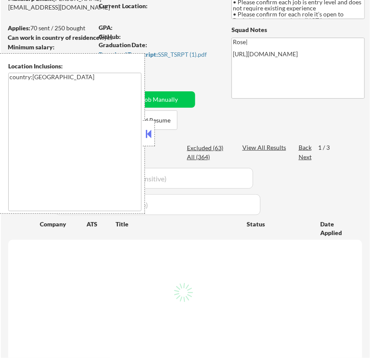
select select ""pending""
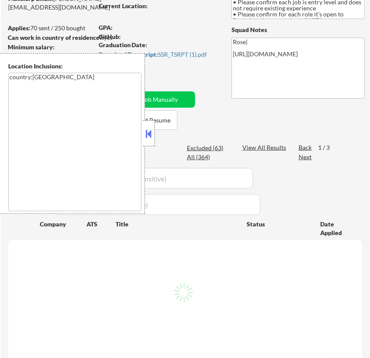
select select ""pending""
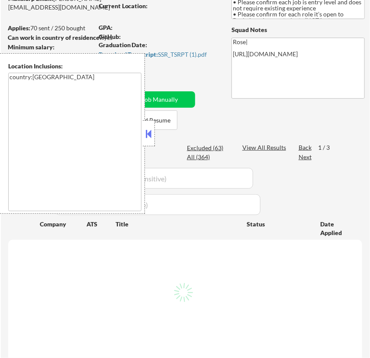
select select ""pending""
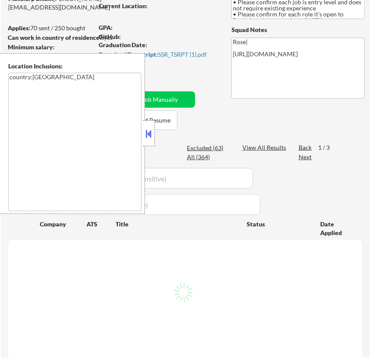
select select ""pending""
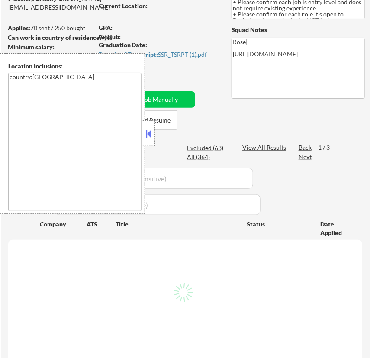
select select ""pending""
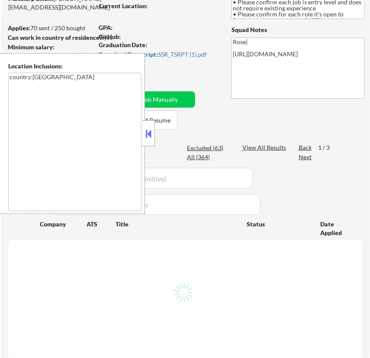
select select ""pending""
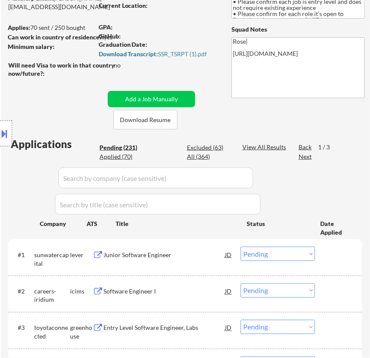
scroll to position [157, 0]
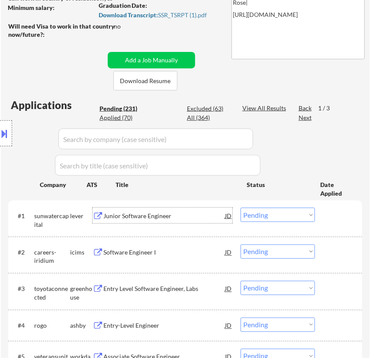
click at [168, 216] on div "Junior Software Engineer" at bounding box center [164, 215] width 122 height 9
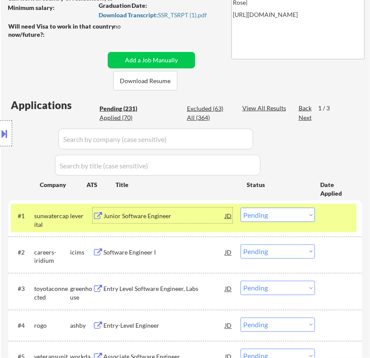
click at [308, 215] on select "Choose an option... Pending Applied Excluded (Questions) Excluded (Expired) Exc…" at bounding box center [277, 215] width 74 height 14
click at [240, 208] on select "Choose an option... Pending Applied Excluded (Questions) Excluded (Expired) Exc…" at bounding box center [277, 215] width 74 height 14
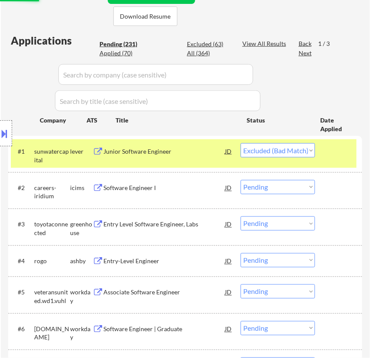
scroll to position [236, 0]
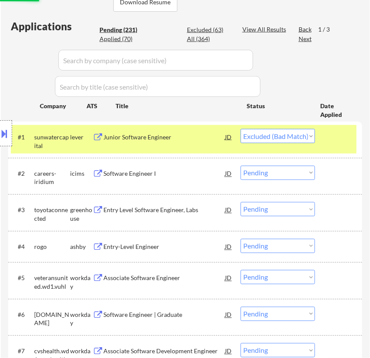
click at [151, 217] on div "Entry Level Software Engineer, Labs" at bounding box center [164, 210] width 122 height 16
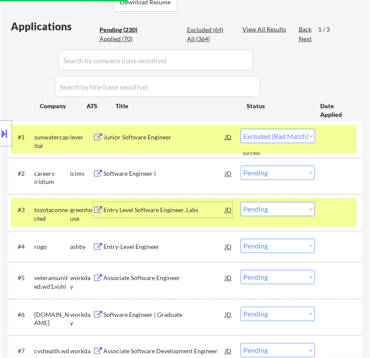
select select ""pending""
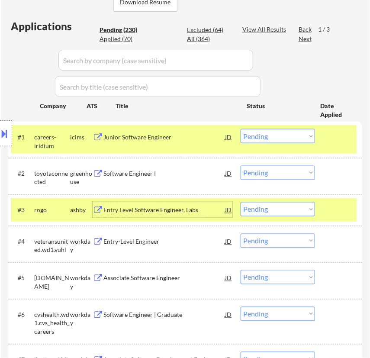
click at [327, 139] on div at bounding box center [339, 137] width 24 height 16
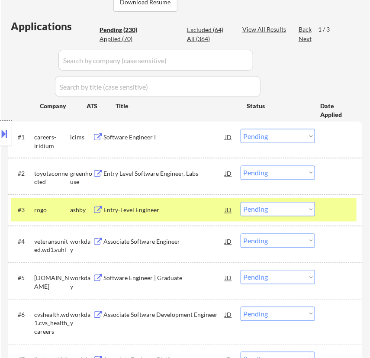
click at [329, 173] on div at bounding box center [339, 174] width 24 height 16
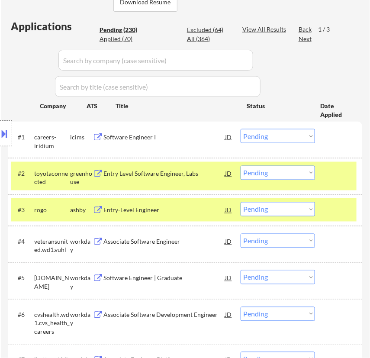
click at [327, 207] on div at bounding box center [339, 210] width 24 height 16
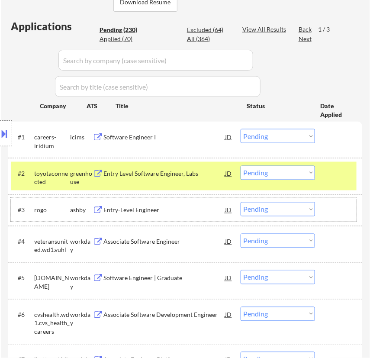
click at [299, 173] on select "Choose an option... Pending Applied Excluded (Questions) Excluded (Expired) Exc…" at bounding box center [277, 173] width 74 height 14
click at [240, 166] on select "Choose an option... Pending Applied Excluded (Questions) Excluded (Expired) Exc…" at bounding box center [277, 173] width 74 height 14
click at [157, 211] on div "Entry-Level Engineer" at bounding box center [164, 210] width 122 height 9
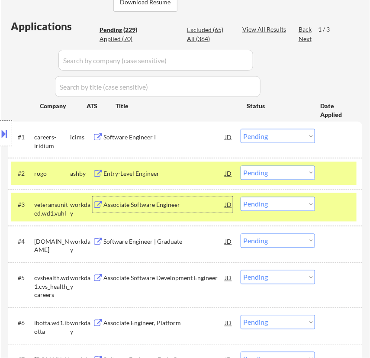
click at [343, 207] on div at bounding box center [339, 205] width 24 height 16
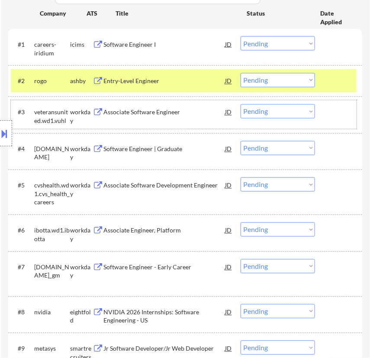
scroll to position [314, 0]
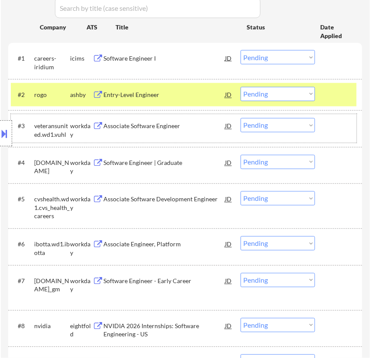
click at [167, 129] on div "Associate Software Engineer" at bounding box center [164, 126] width 122 height 9
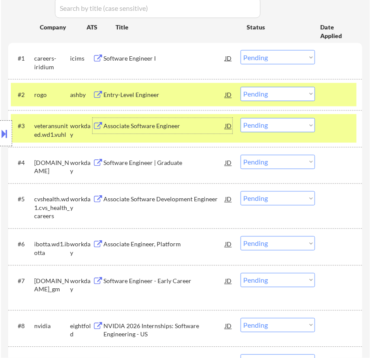
click at [291, 95] on select "Choose an option... Pending Applied Excluded (Questions) Excluded (Expired) Exc…" at bounding box center [277, 94] width 74 height 14
click at [240, 87] on select "Choose an option... Pending Applied Excluded (Questions) Excluded (Expired) Exc…" at bounding box center [277, 94] width 74 height 14
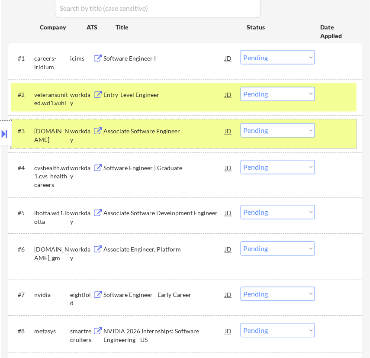
click at [341, 129] on div at bounding box center [339, 131] width 24 height 16
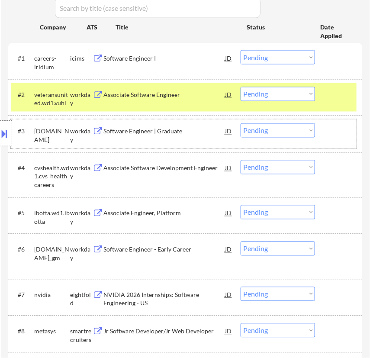
click at [298, 93] on select "Choose an option... Pending Applied Excluded (Questions) Excluded (Expired) Exc…" at bounding box center [277, 94] width 74 height 14
click at [240, 87] on select "Choose an option... Pending Applied Excluded (Questions) Excluded (Expired) Exc…" at bounding box center [277, 94] width 74 height 14
click at [173, 129] on div "Software Engineer | Graduate" at bounding box center [164, 131] width 122 height 9
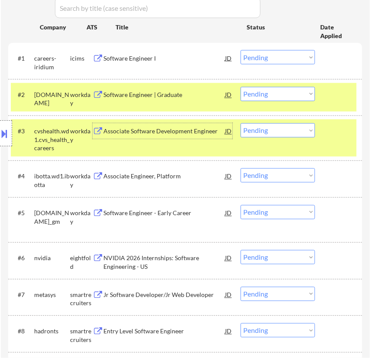
click at [322, 135] on div "#3 cvshealth.wd1.cvs_health_careers workday Associate Software Development Engi…" at bounding box center [184, 137] width 346 height 37
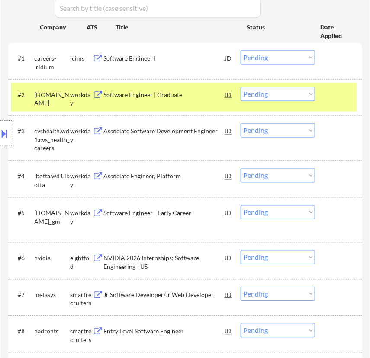
click at [199, 91] on div "Software Engineer | Graduate" at bounding box center [164, 95] width 122 height 9
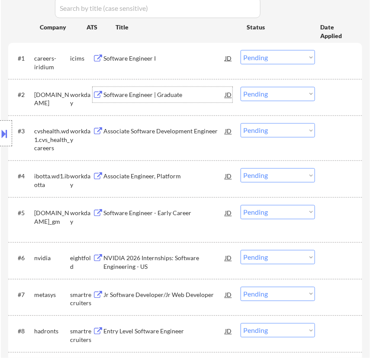
click at [277, 90] on select "Choose an option... Pending Applied Excluded (Questions) Excluded (Expired) Exc…" at bounding box center [277, 94] width 74 height 14
click at [240, 87] on select "Choose an option... Pending Applied Excluded (Questions) Excluded (Expired) Exc…" at bounding box center [277, 94] width 74 height 14
click at [162, 131] on div "Associate Software Development Engineer" at bounding box center [164, 131] width 122 height 9
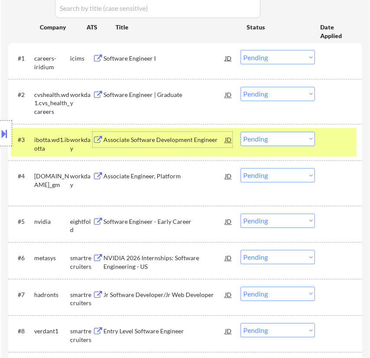
click at [288, 93] on select "Choose an option... Pending Applied Excluded (Questions) Excluded (Expired) Exc…" at bounding box center [277, 94] width 74 height 14
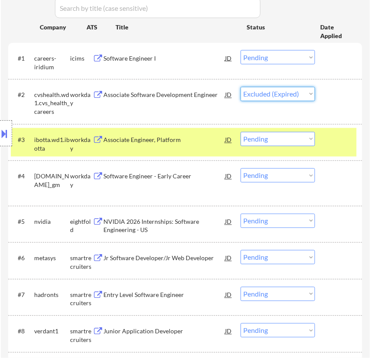
click at [240, 87] on select "Choose an option... Pending Applied Excluded (Questions) Excluded (Expired) Exc…" at bounding box center [277, 94] width 74 height 14
click at [165, 139] on div "Associate Engineer, Platform" at bounding box center [164, 140] width 122 height 9
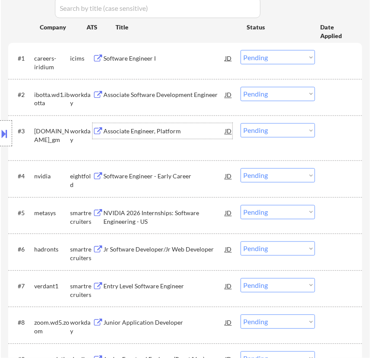
click at [269, 94] on select "Choose an option... Pending Applied Excluded (Questions) Excluded (Expired) Exc…" at bounding box center [277, 94] width 74 height 14
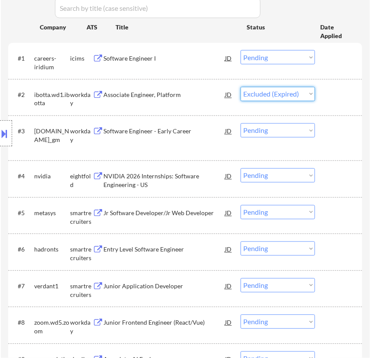
click at [240, 87] on select "Choose an option... Pending Applied Excluded (Questions) Excluded (Expired) Exc…" at bounding box center [277, 94] width 74 height 14
click at [171, 130] on div "Software Engineer - Early Career" at bounding box center [164, 131] width 122 height 9
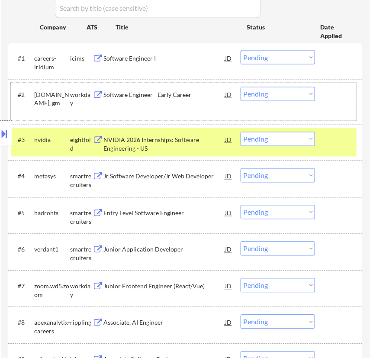
click at [341, 96] on div at bounding box center [339, 95] width 24 height 16
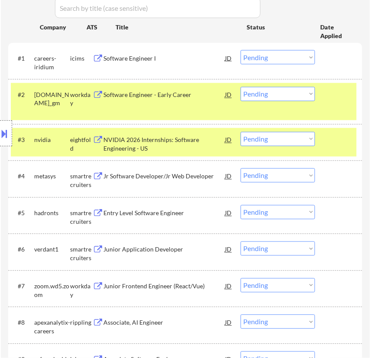
click at [338, 153] on div "#3 nvidia eightfold NVIDIA 2026 Internships: Software Engineering - US JD Choos…" at bounding box center [184, 142] width 346 height 29
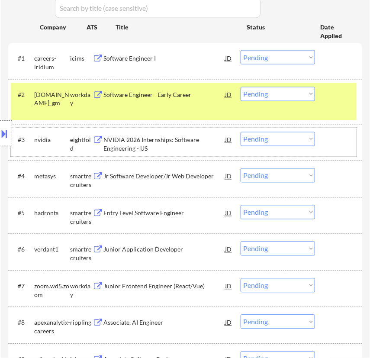
click at [292, 95] on select "Choose an option... Pending Applied Excluded (Questions) Excluded (Expired) Exc…" at bounding box center [277, 94] width 74 height 14
click at [240, 87] on select "Choose an option... Pending Applied Excluded (Questions) Excluded (Expired) Exc…" at bounding box center [277, 94] width 74 height 14
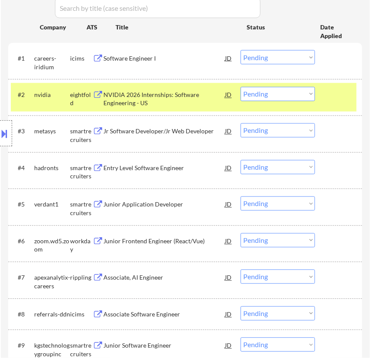
click at [210, 94] on div "NVIDIA 2026 Internships: Software Engineering - US" at bounding box center [164, 99] width 122 height 17
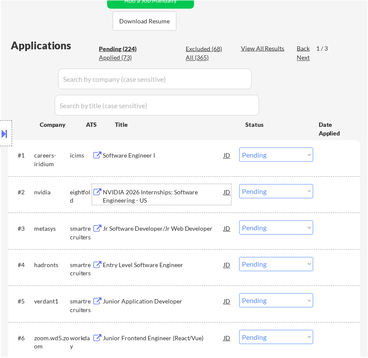
scroll to position [275, 0]
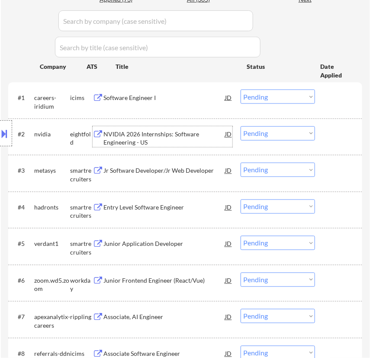
click at [270, 127] on select "Choose an option... Pending Applied Excluded (Questions) Excluded (Expired) Exc…" at bounding box center [277, 133] width 74 height 14
click at [240, 126] on select "Choose an option... Pending Applied Excluded (Questions) Excluded (Expired) Exc…" at bounding box center [277, 133] width 74 height 14
click at [156, 175] on div "Jr Software Developer/Jr Web Developer" at bounding box center [164, 171] width 122 height 16
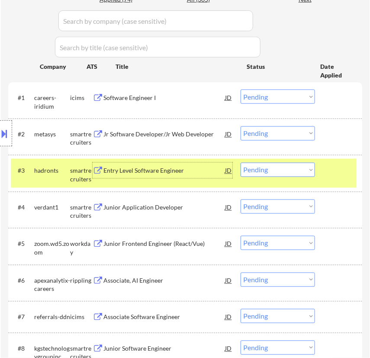
click at [264, 129] on select "Choose an option... Pending Applied Excluded (Questions) Excluded (Expired) Exc…" at bounding box center [277, 133] width 74 height 14
click at [240, 126] on select "Choose an option... Pending Applied Excluded (Questions) Excluded (Expired) Exc…" at bounding box center [277, 133] width 74 height 14
select select ""pending""
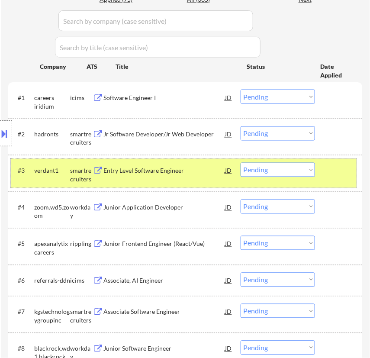
click at [330, 173] on div at bounding box center [339, 171] width 24 height 16
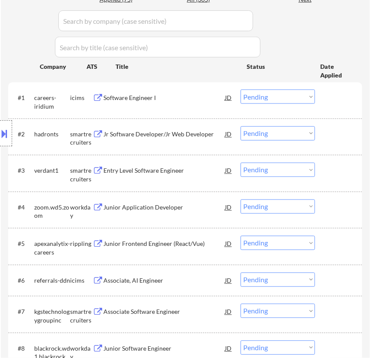
click at [177, 137] on div "Jr Software Developer/Jr Web Developer" at bounding box center [164, 134] width 122 height 9
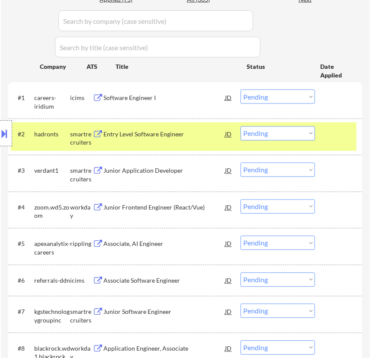
select select ""pending""
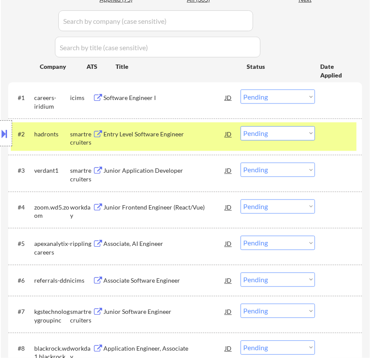
select select ""pending""
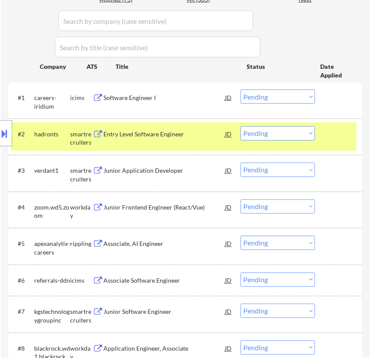
select select ""pending""
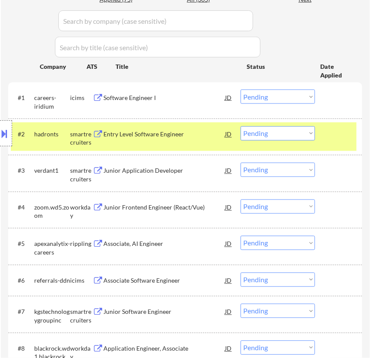
select select ""pending""
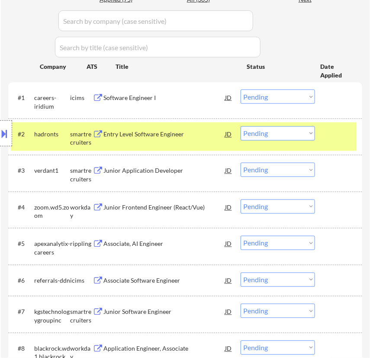
select select ""pending""
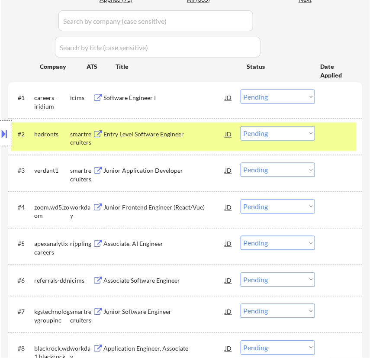
select select ""pending""
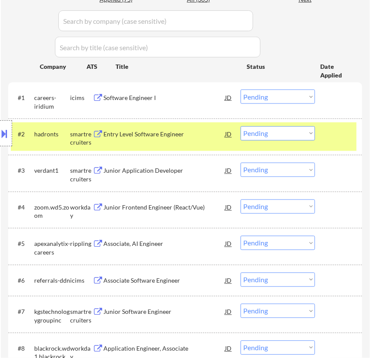
select select ""pending""
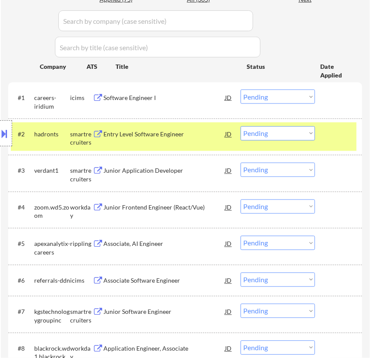
select select ""pending""
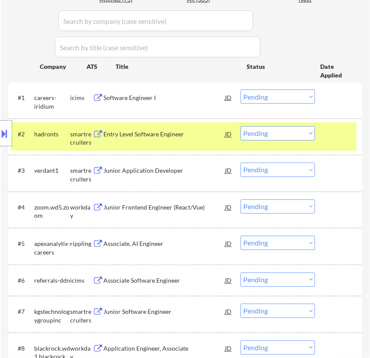
select select ""pending""
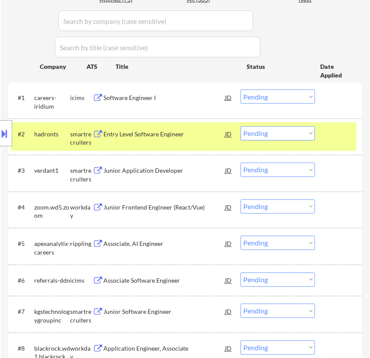
select select ""pending""
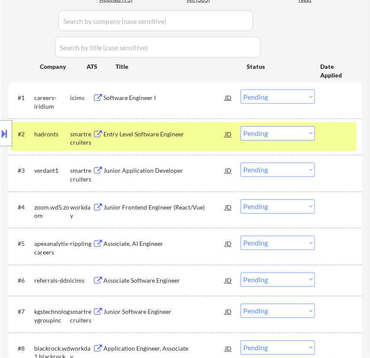
select select ""pending""
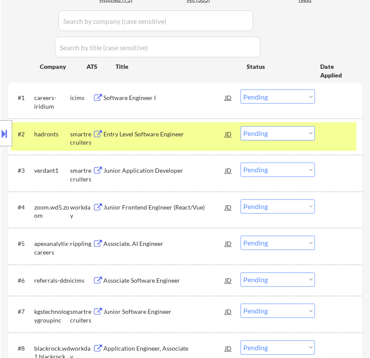
select select ""pending""
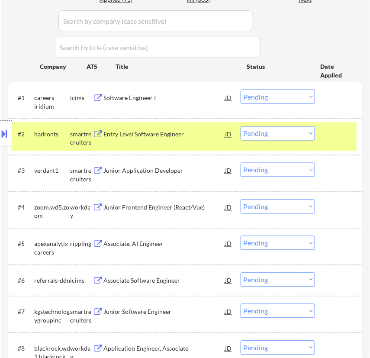
select select ""pending""
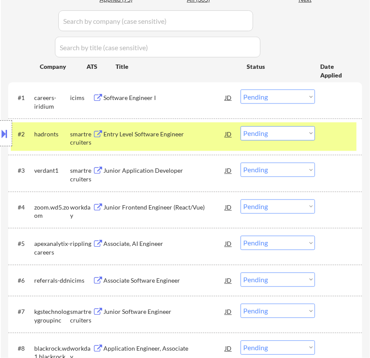
select select ""pending""
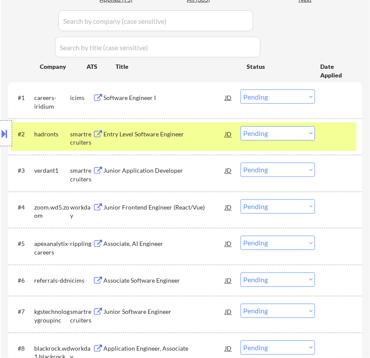
select select ""pending""
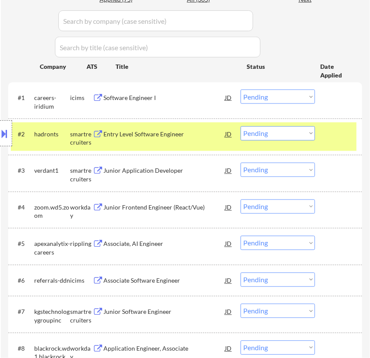
select select ""pending""
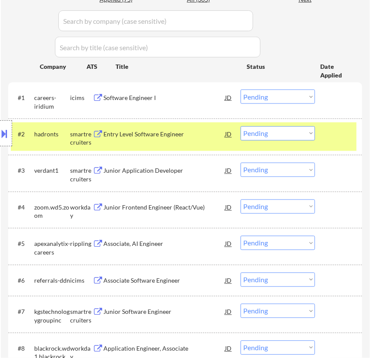
select select ""pending""
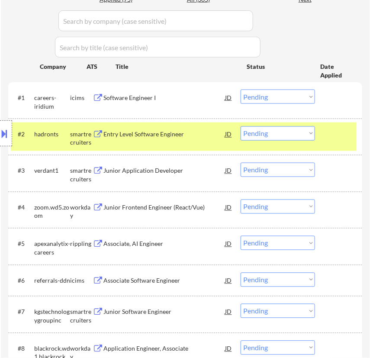
select select ""pending""
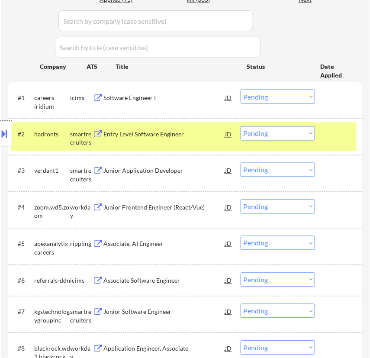
select select ""pending""
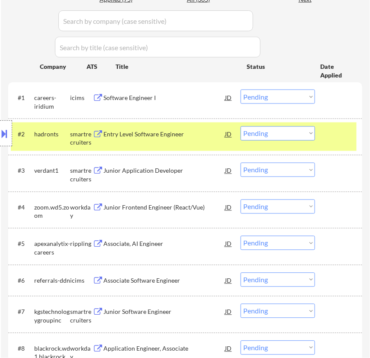
select select ""pending""
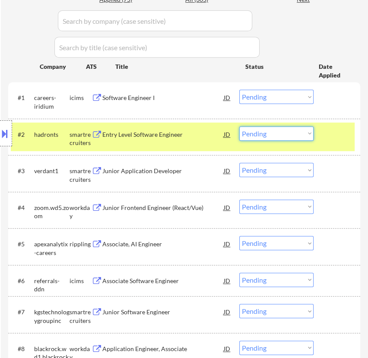
drag, startPoint x: 284, startPoint y: 134, endPoint x: 280, endPoint y: 140, distance: 7.1
click at [284, 134] on select "Choose an option... Pending Applied Excluded (Questions) Excluded (Expired) Exc…" at bounding box center [277, 133] width 74 height 14
click at [240, 126] on select "Choose an option... Pending Applied Excluded (Questions) Excluded (Expired) Exc…" at bounding box center [277, 133] width 74 height 14
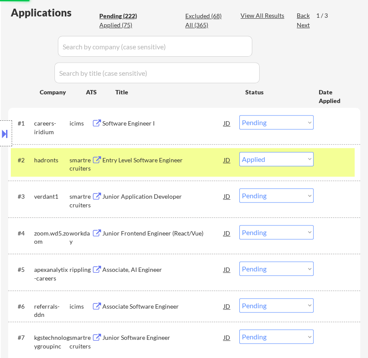
scroll to position [236, 0]
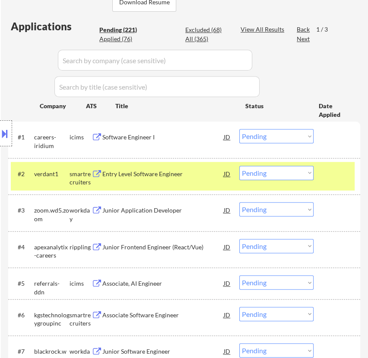
click at [190, 172] on div "Entry Level Software Engineer" at bounding box center [164, 174] width 122 height 9
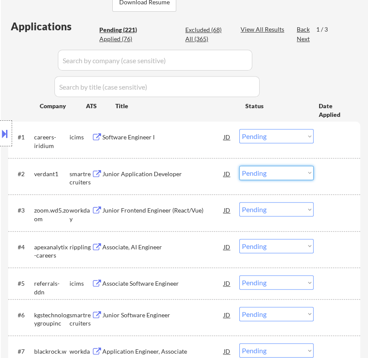
click at [274, 171] on select "Choose an option... Pending Applied Excluded (Questions) Excluded (Expired) Exc…" at bounding box center [277, 173] width 74 height 14
click at [240, 166] on select "Choose an option... Pending Applied Excluded (Questions) Excluded (Expired) Exc…" at bounding box center [277, 173] width 74 height 14
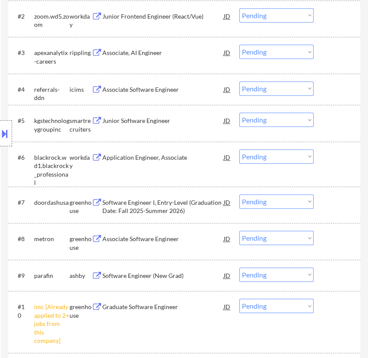
scroll to position [432, 0]
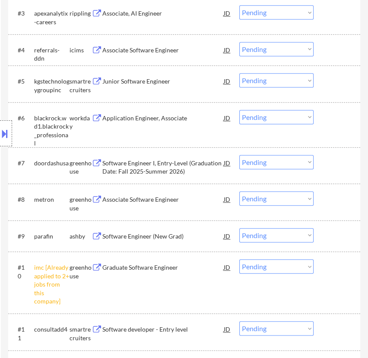
click at [157, 177] on div "#7 doordashusa greenhouse Software Engineer I, Entry-Level (Graduation Date: Fa…" at bounding box center [183, 165] width 344 height 29
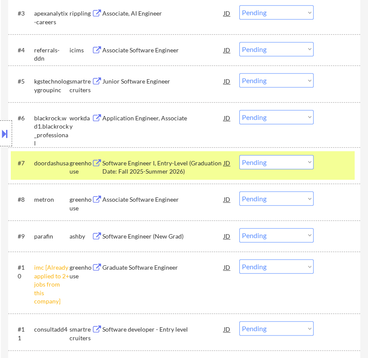
click at [331, 168] on div at bounding box center [339, 163] width 24 height 16
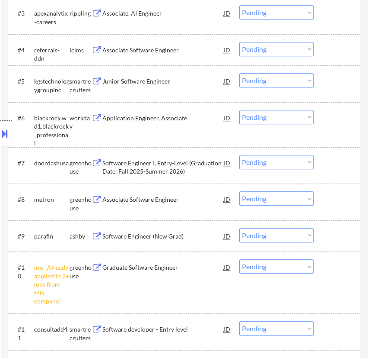
click at [171, 201] on div "Associate Software Engineer" at bounding box center [164, 199] width 122 height 9
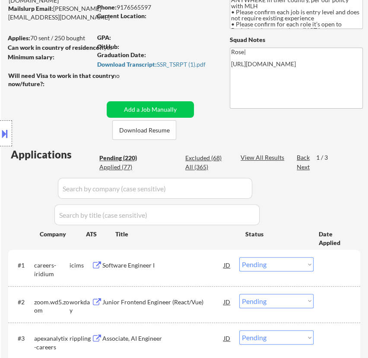
scroll to position [78, 0]
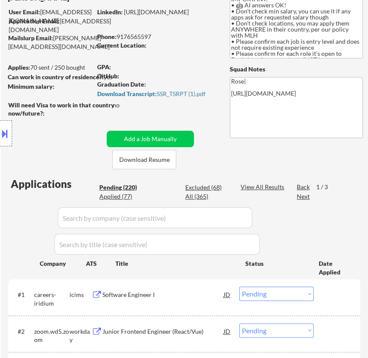
click at [149, 92] on div "Location Inclusions: country:[GEOGRAPHIC_DATA]" at bounding box center [77, 133] width 155 height 160
click at [154, 91] on div "Location Inclusions: country:[GEOGRAPHIC_DATA]" at bounding box center [77, 133] width 155 height 160
click at [173, 95] on div "Download Transcript: SSR_TSRPT (1).pdf" at bounding box center [157, 94] width 120 height 6
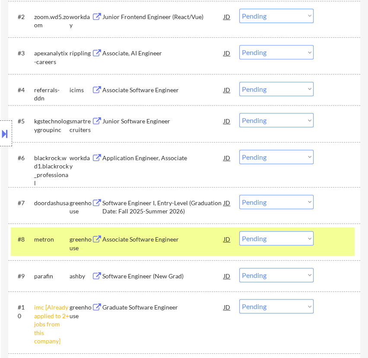
scroll to position [393, 0]
click at [288, 238] on select "Choose an option... Pending Applied Excluded (Questions) Excluded (Expired) Exc…" at bounding box center [277, 238] width 74 height 14
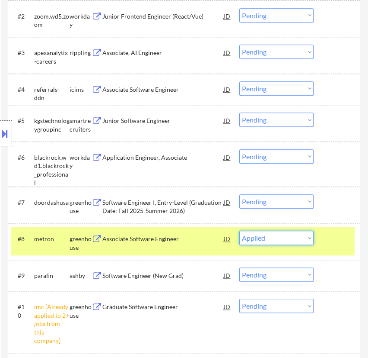
click at [240, 231] on select "Choose an option... Pending Applied Excluded (Questions) Excluded (Expired) Exc…" at bounding box center [277, 238] width 74 height 14
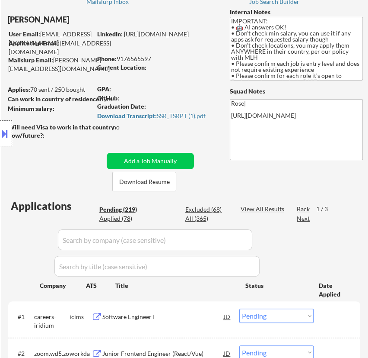
scroll to position [39, 0]
